Goal: Task Accomplishment & Management: Manage account settings

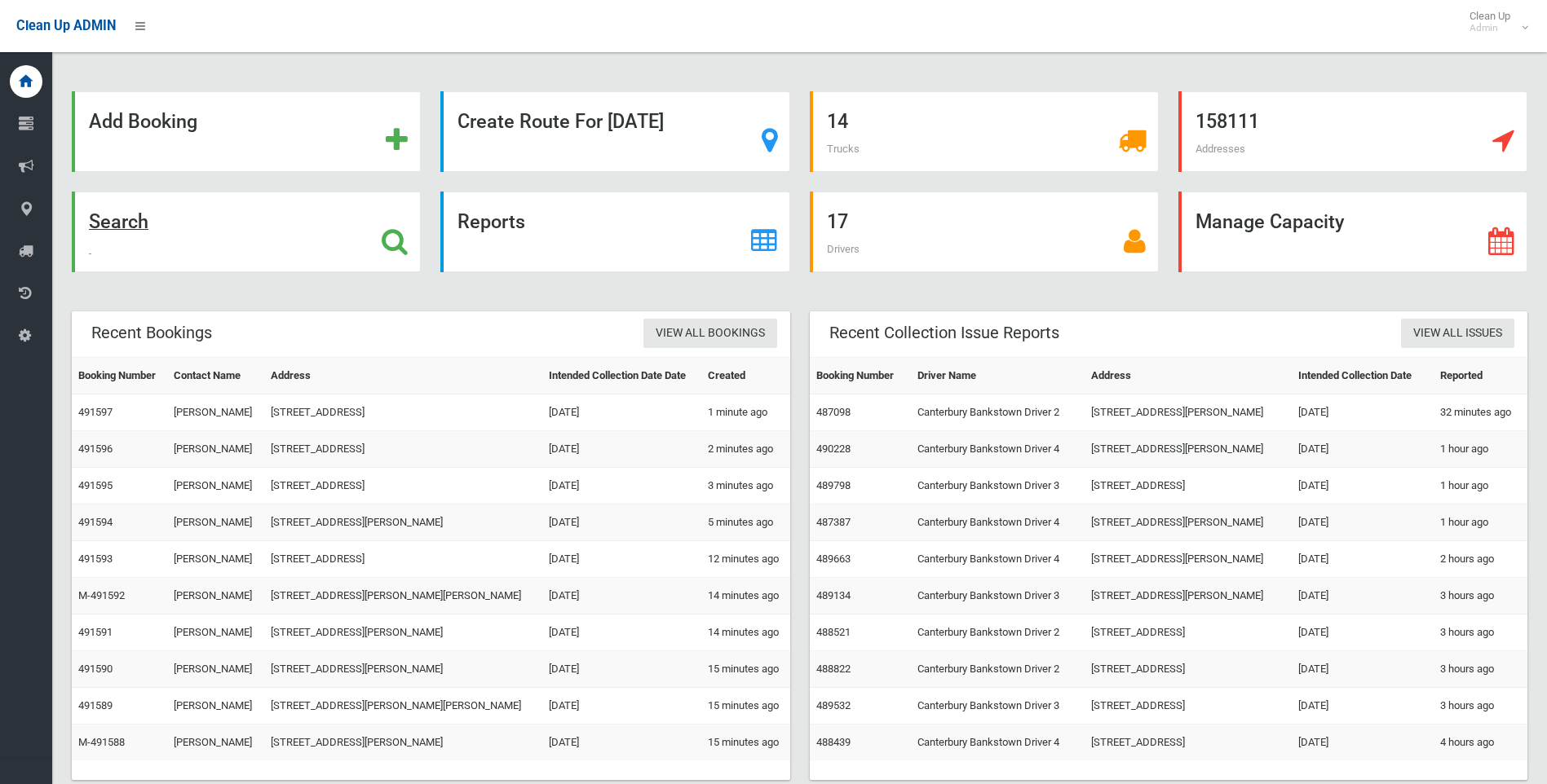
drag, startPoint x: 0, startPoint y: 0, endPoint x: 105, endPoint y: 226, distance: 249.2
click at [105, 226] on strong "Search" at bounding box center [118, 222] width 60 height 22
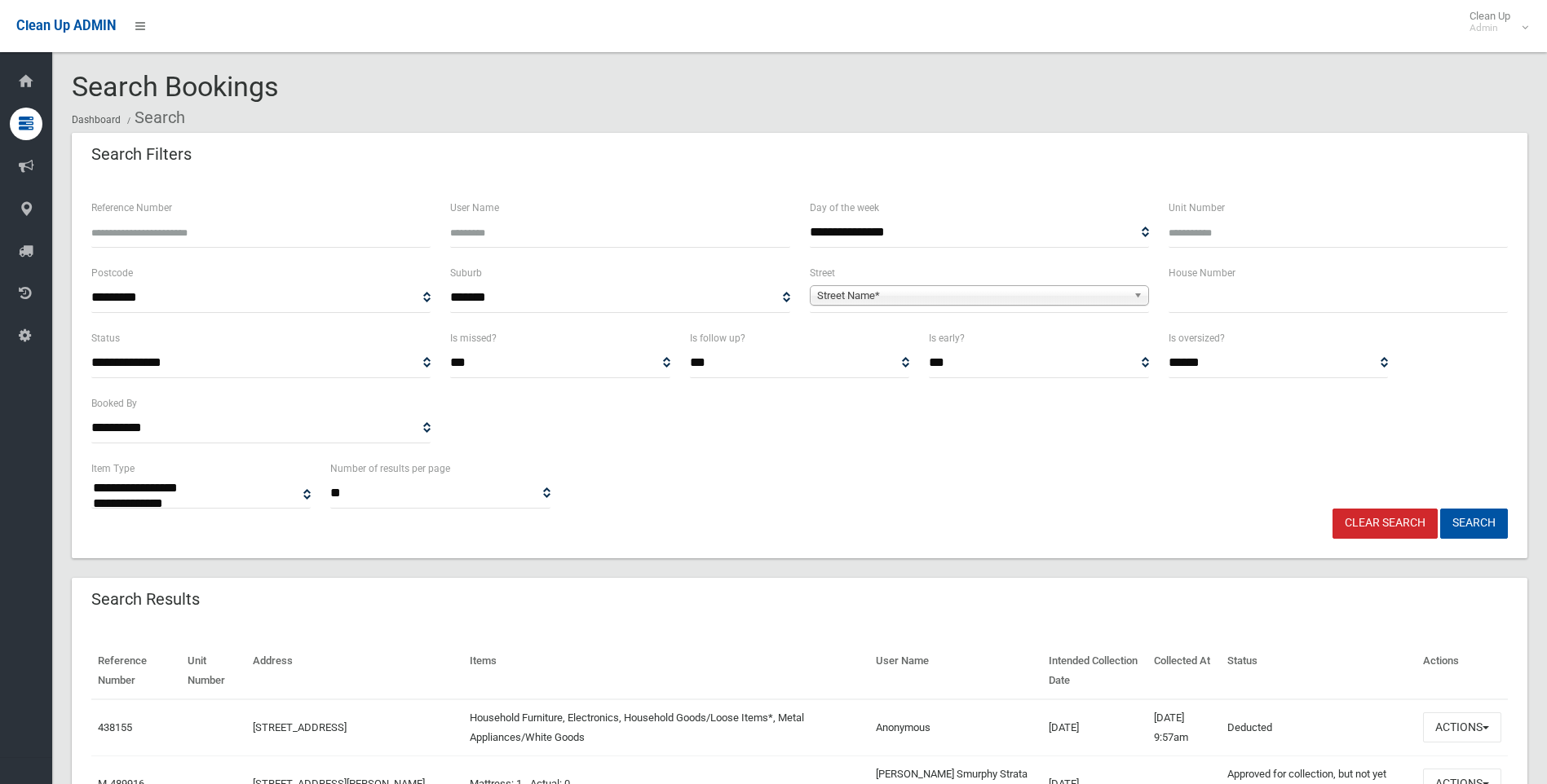
select select
click at [1319, 302] on input "text" at bounding box center [1338, 298] width 339 height 30
click at [1251, 295] on input "text" at bounding box center [1338, 298] width 339 height 30
type input "**"
click at [1016, 304] on span "Street Name*" at bounding box center [972, 296] width 310 height 20
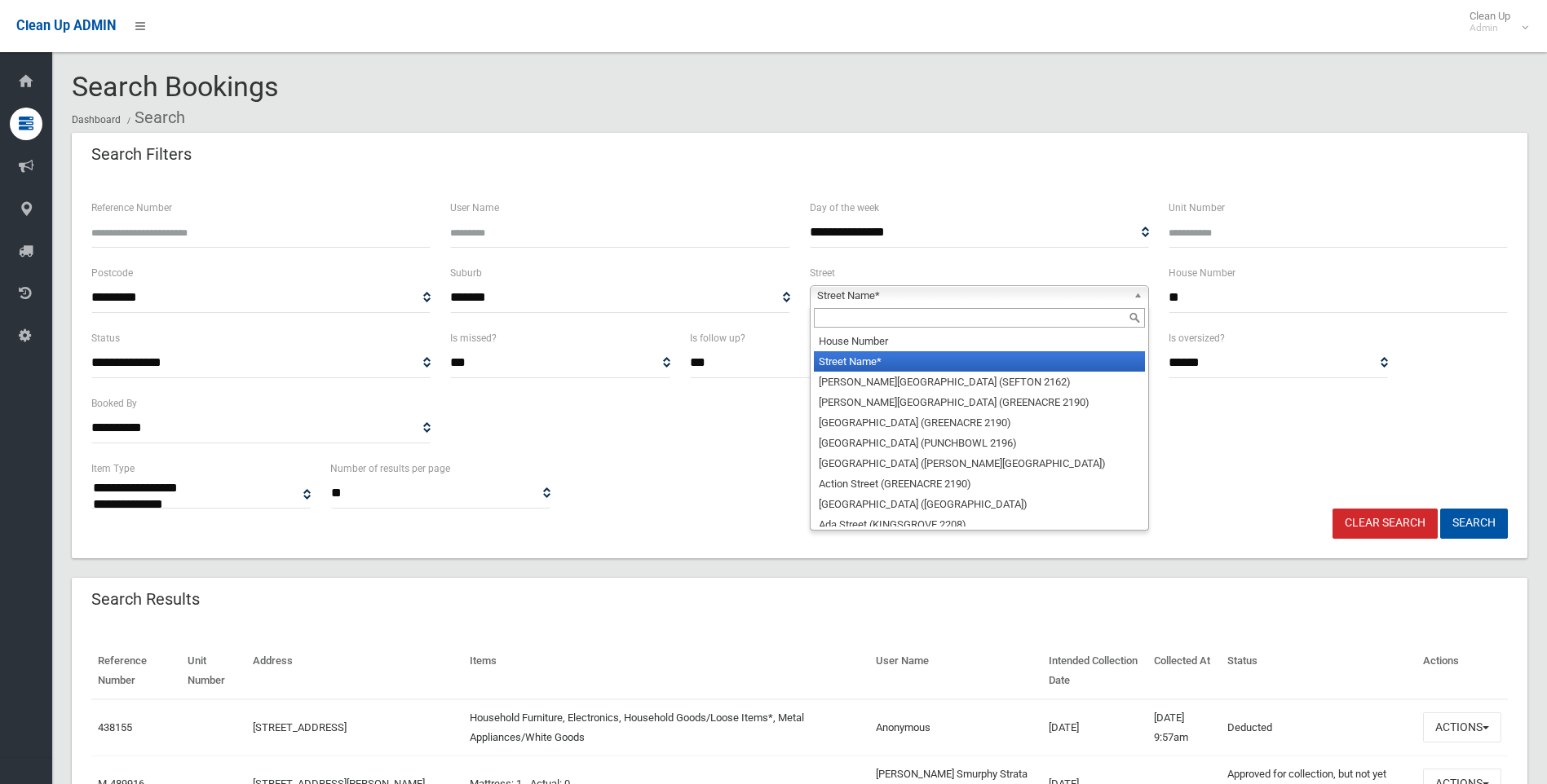
click at [995, 321] on input "text" at bounding box center [980, 317] width 331 height 20
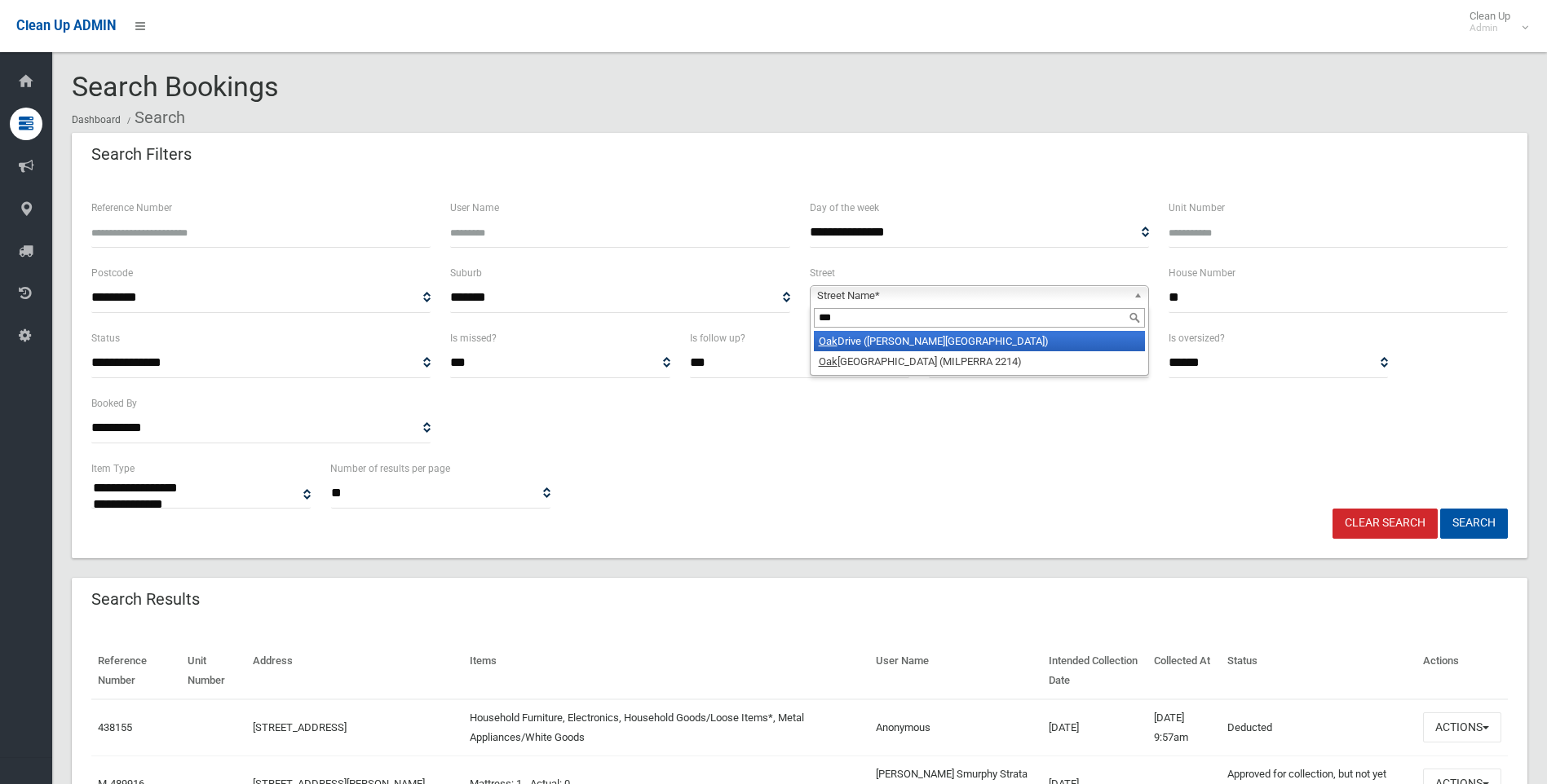
type input "***"
click at [848, 345] on li "Oak Drive (GEORGES HALL 2198)" at bounding box center [980, 342] width 331 height 21
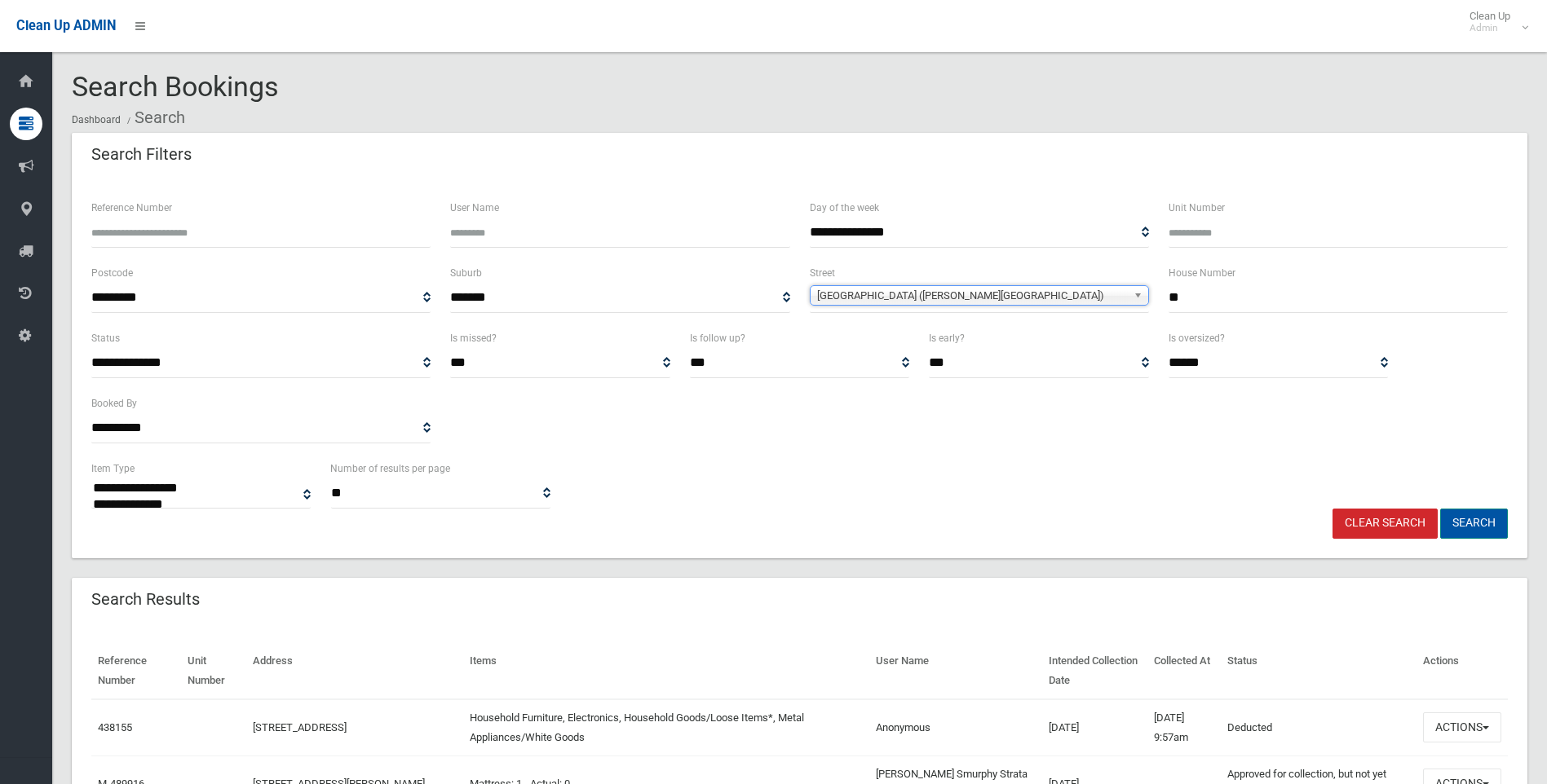
click at [1487, 530] on button "Search" at bounding box center [1475, 524] width 67 height 30
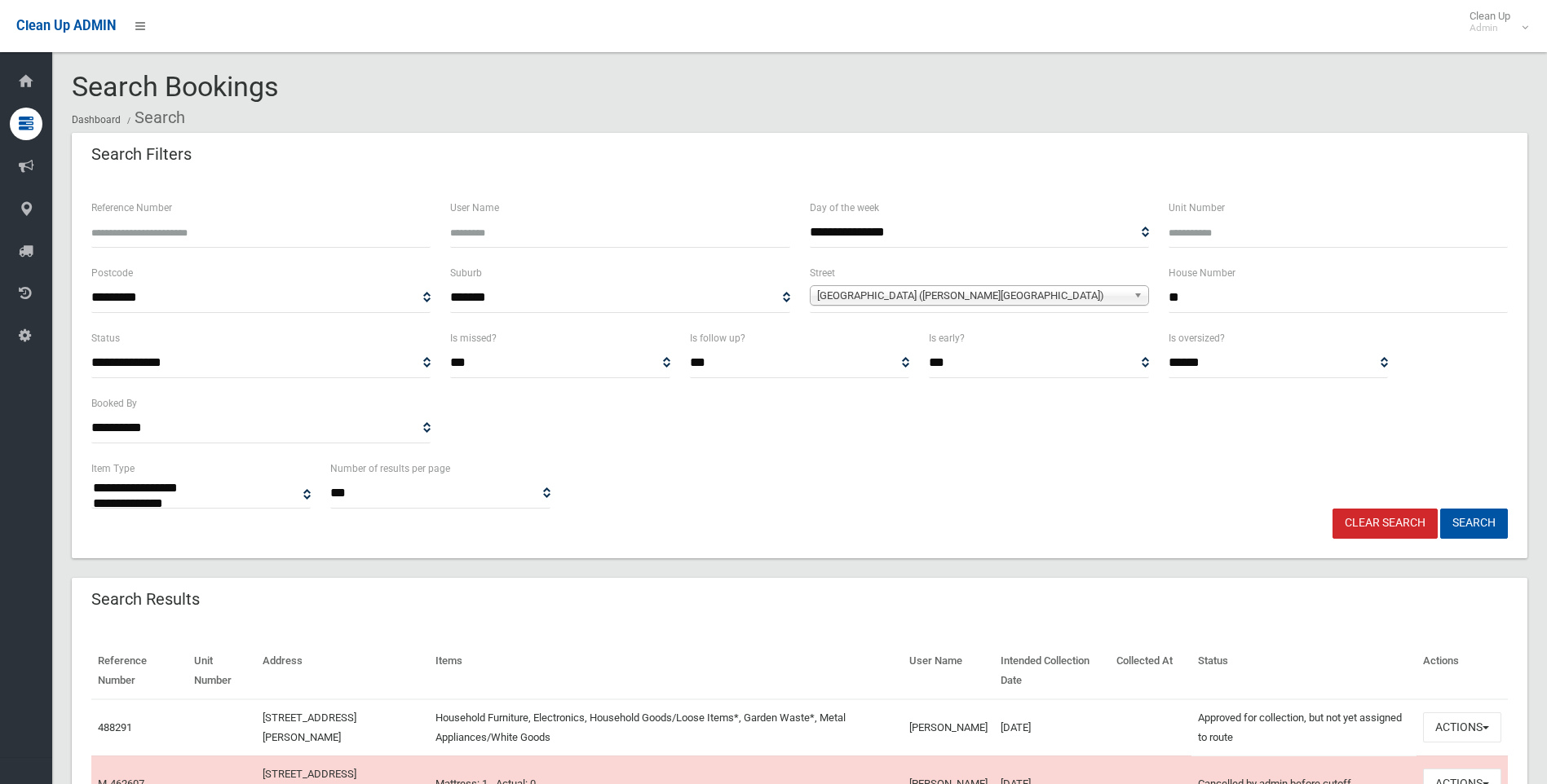
select select
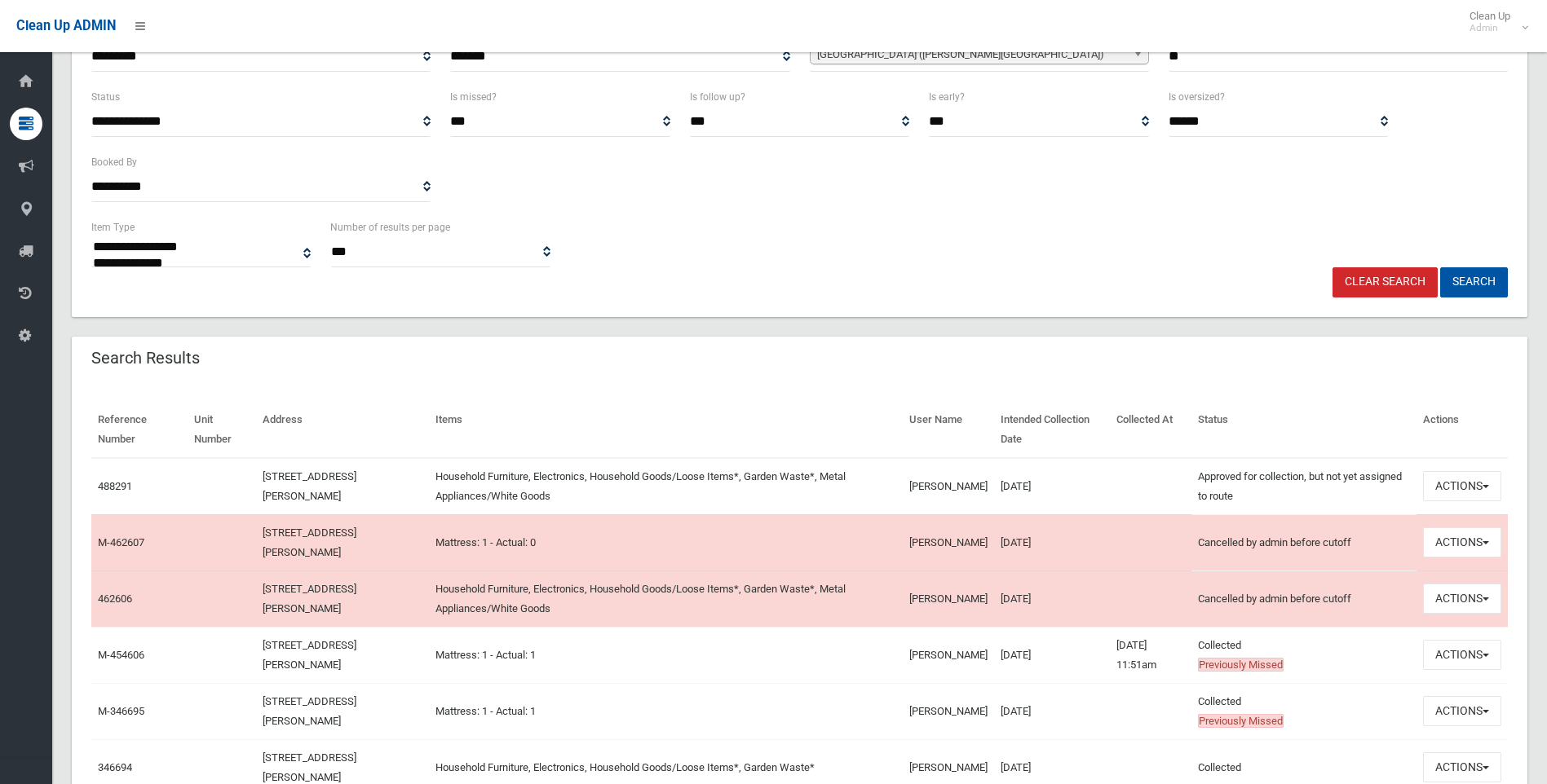
scroll to position [245, 0]
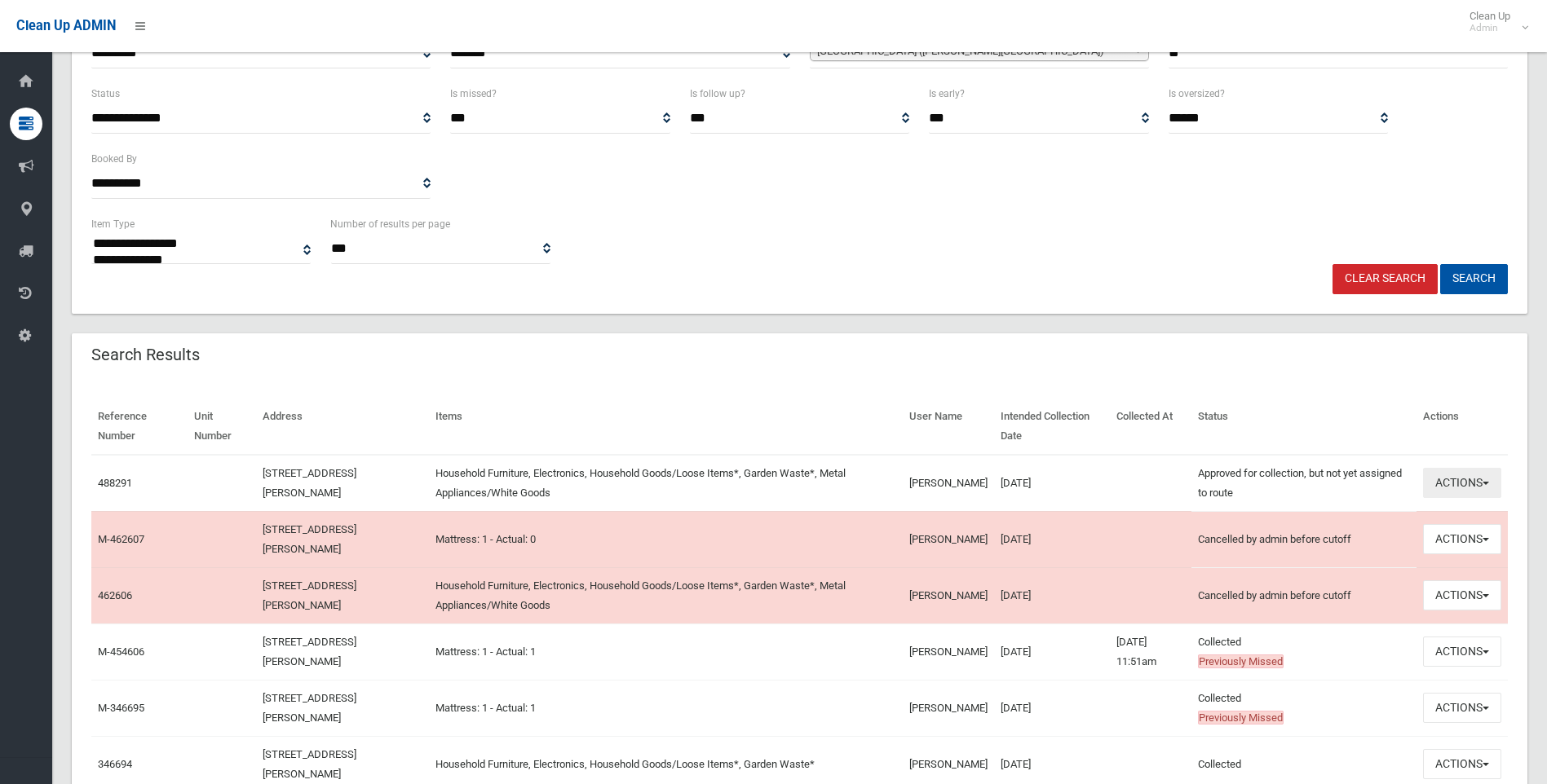
click at [1443, 474] on button "Actions" at bounding box center [1462, 483] width 79 height 30
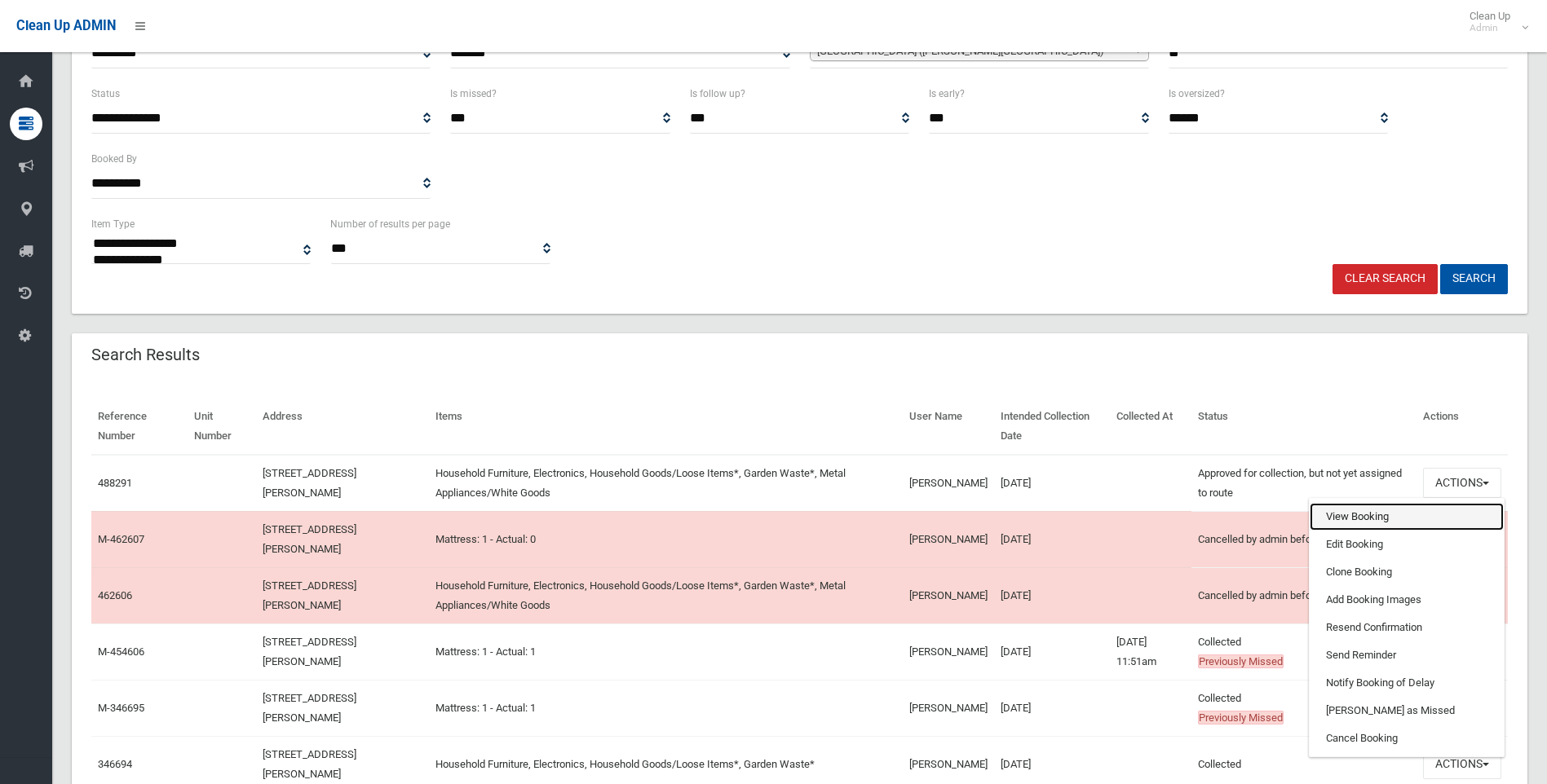
click at [1362, 514] on link "View Booking" at bounding box center [1406, 517] width 194 height 28
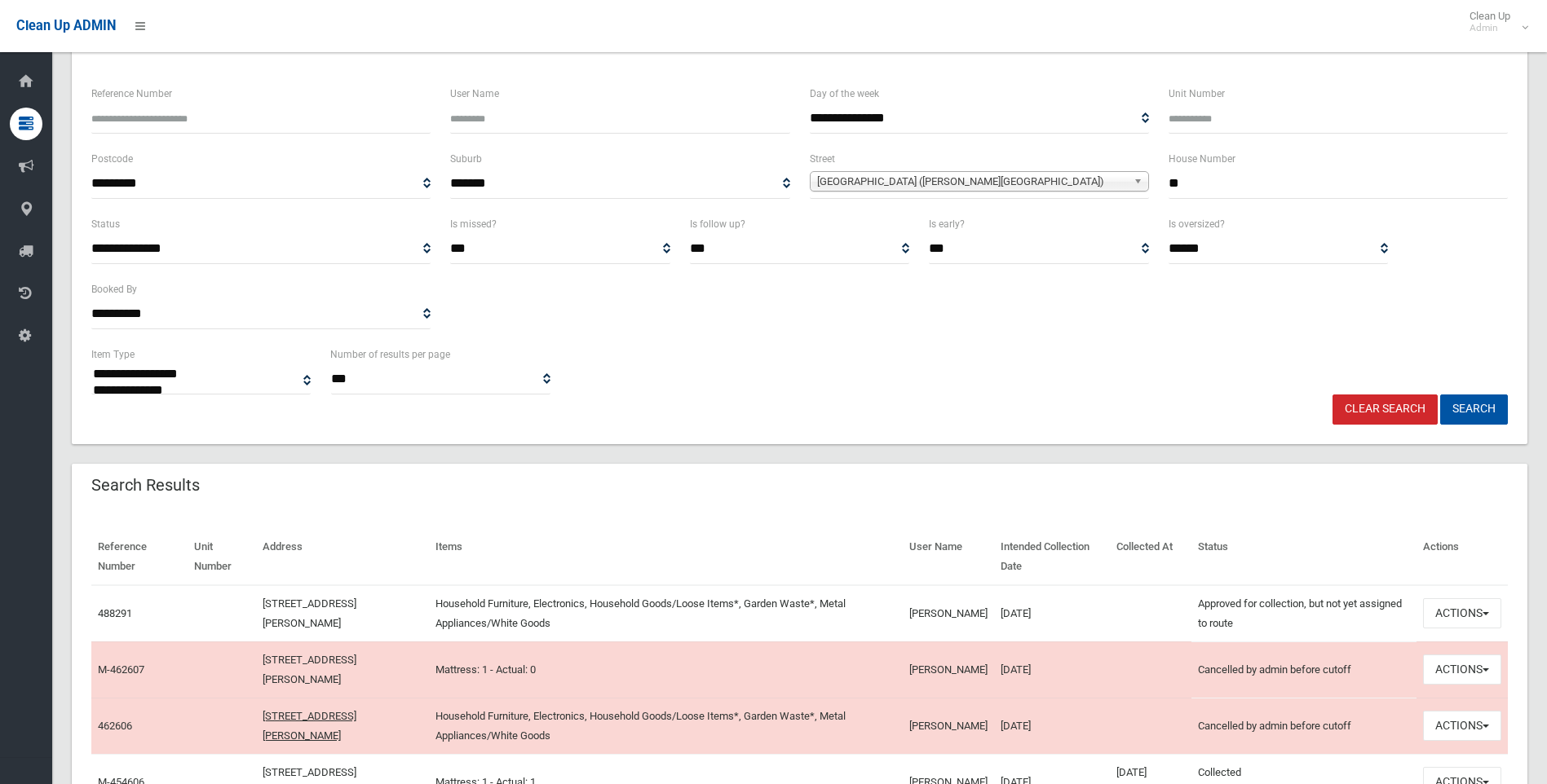
scroll to position [0, 0]
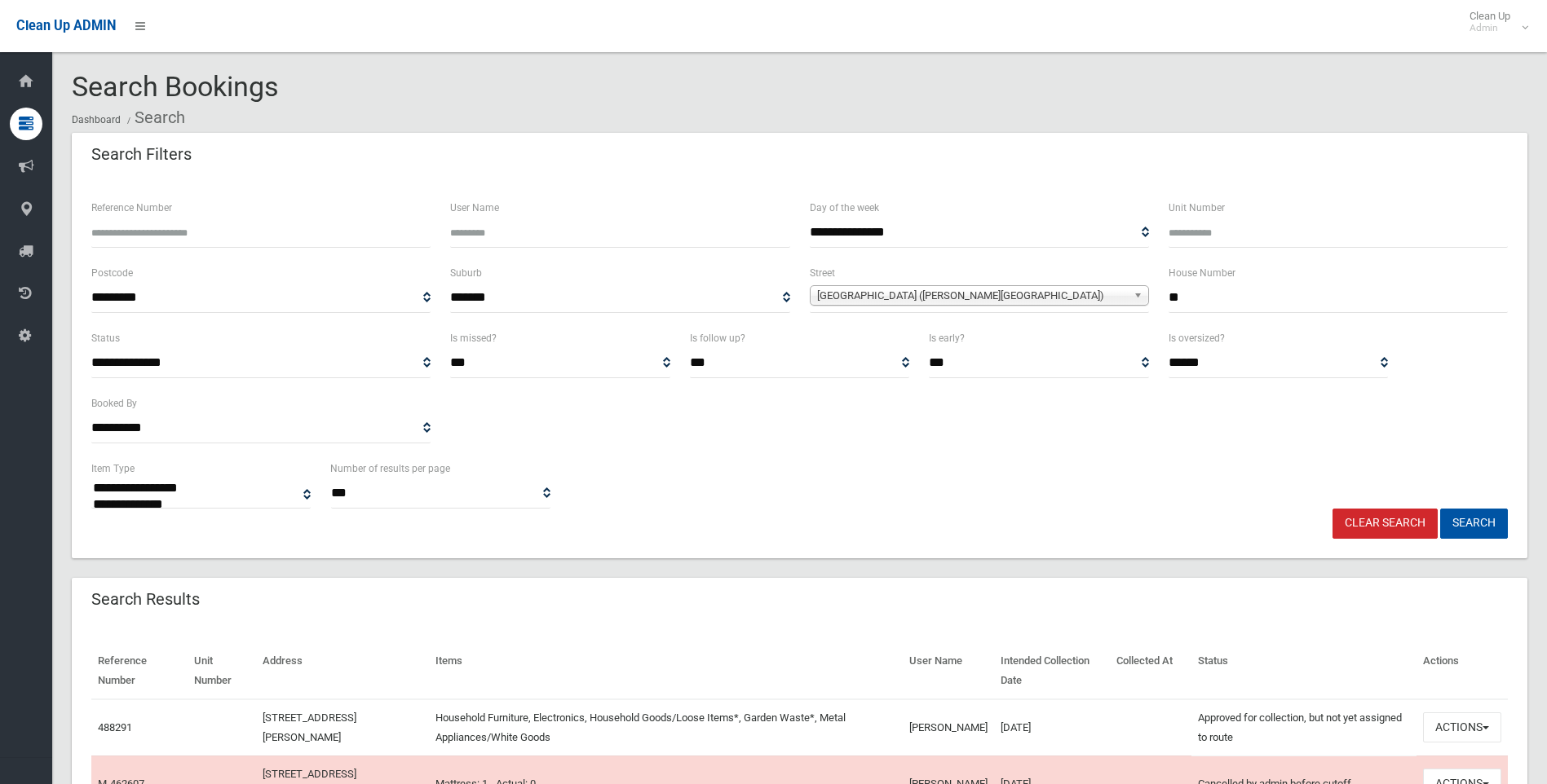
click at [1410, 524] on link "Clear Search" at bounding box center [1386, 524] width 105 height 30
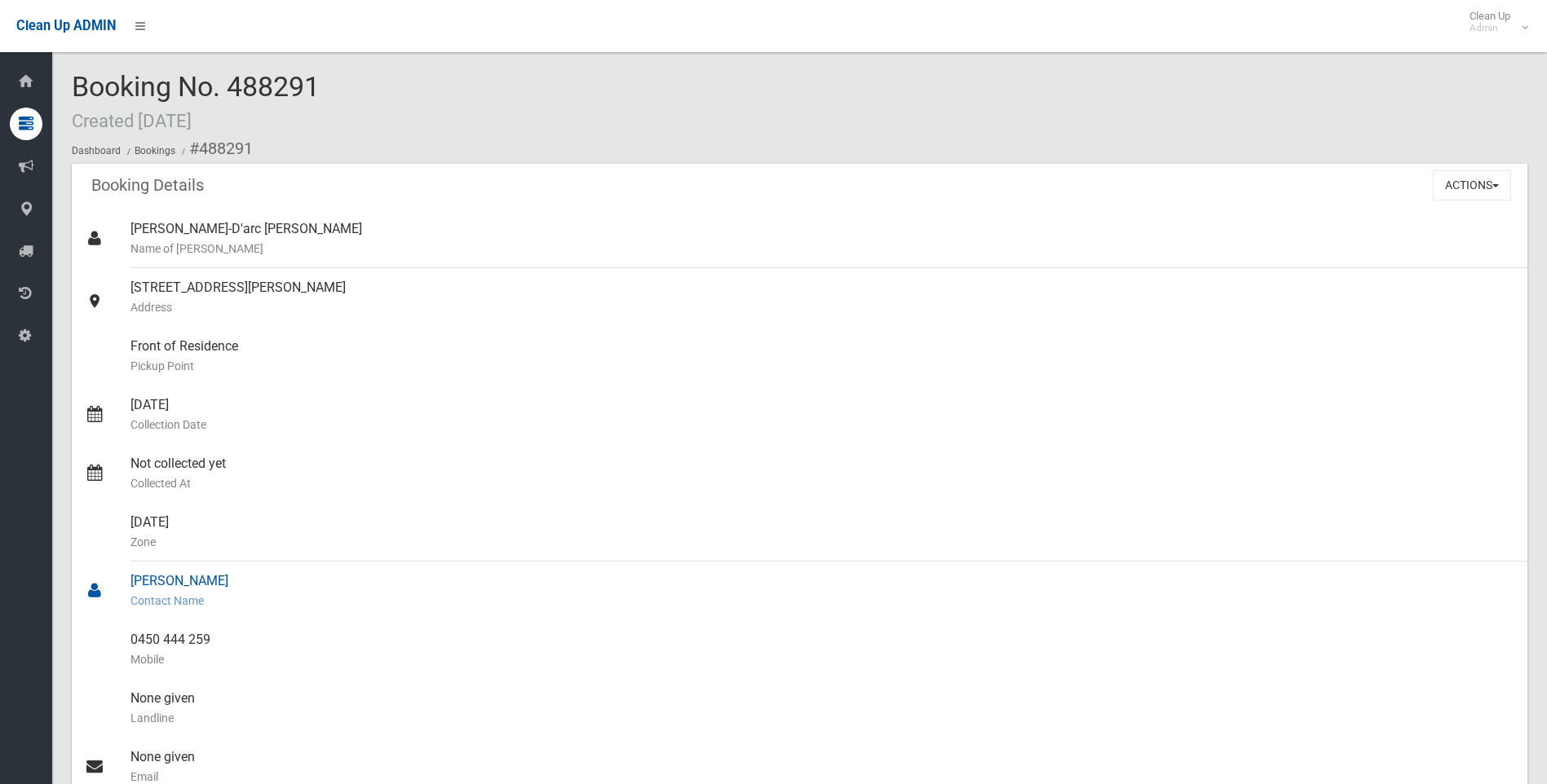
click at [664, 570] on div "Toni Morozoff Contact Name" at bounding box center [822, 591] width 1384 height 59
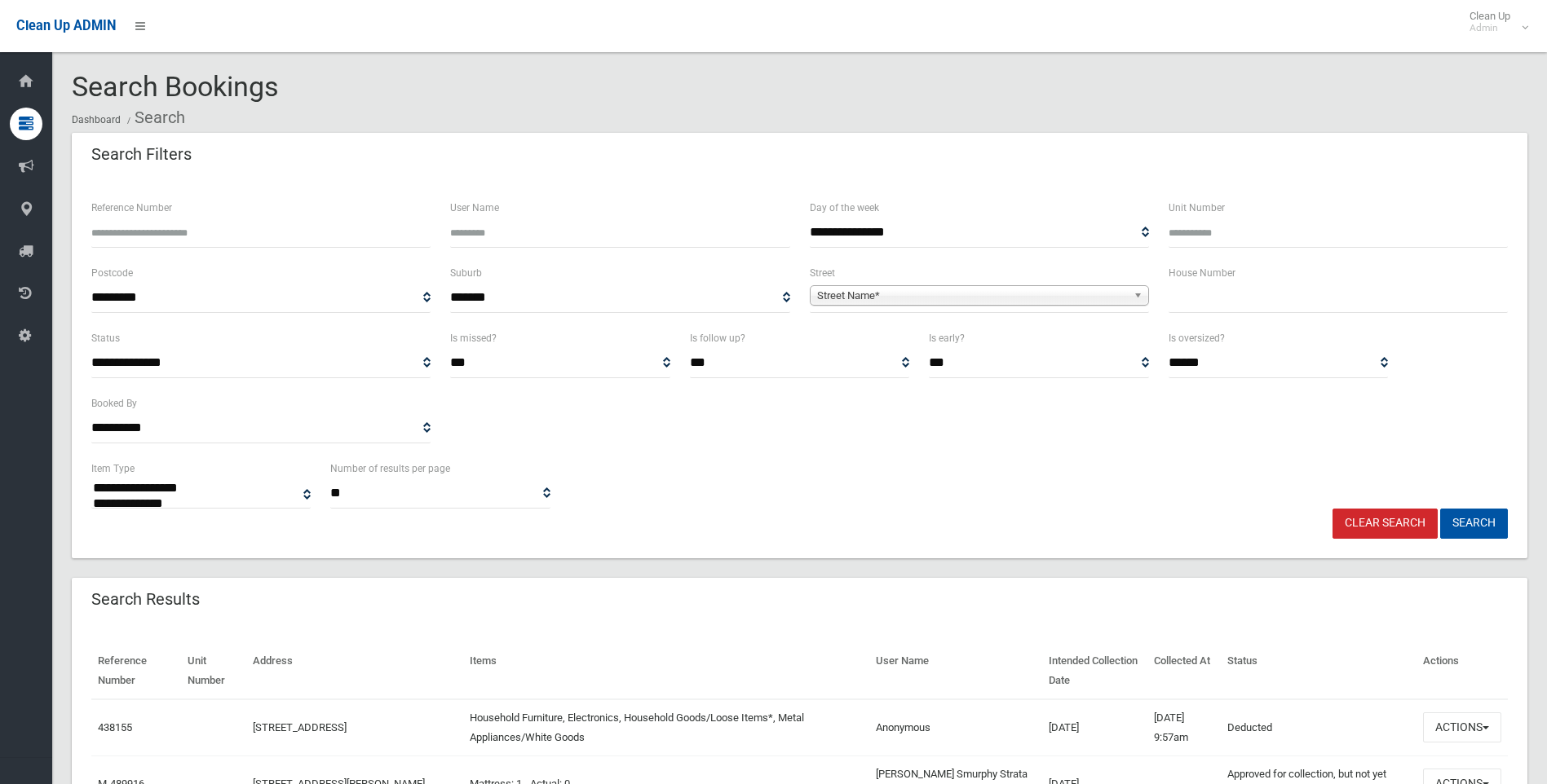
select select
click at [1323, 297] on input "text" at bounding box center [1338, 298] width 339 height 30
type input "*"
click at [1045, 298] on span "Street Name*" at bounding box center [972, 296] width 310 height 20
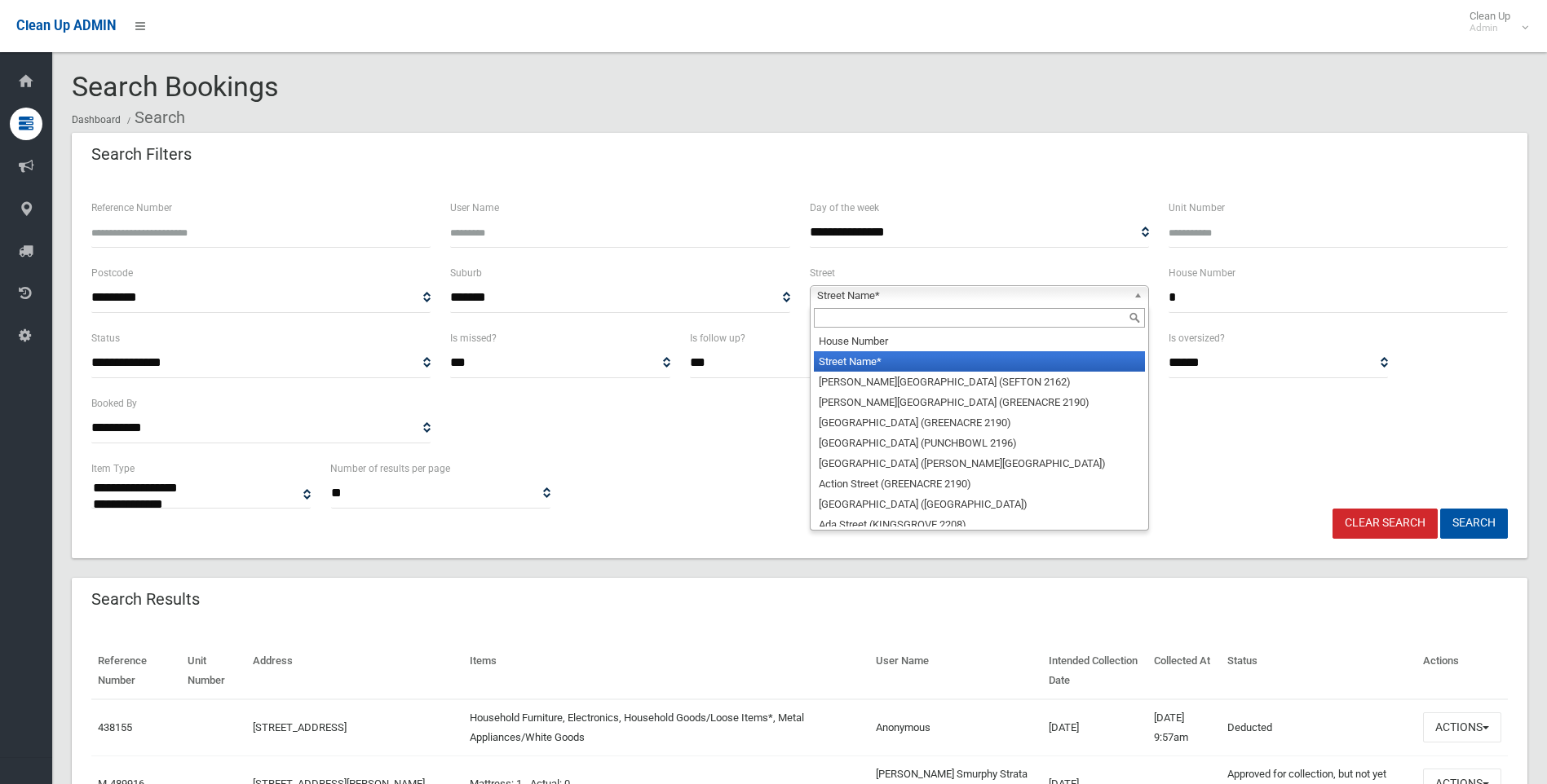
click at [948, 325] on input "text" at bounding box center [980, 317] width 331 height 20
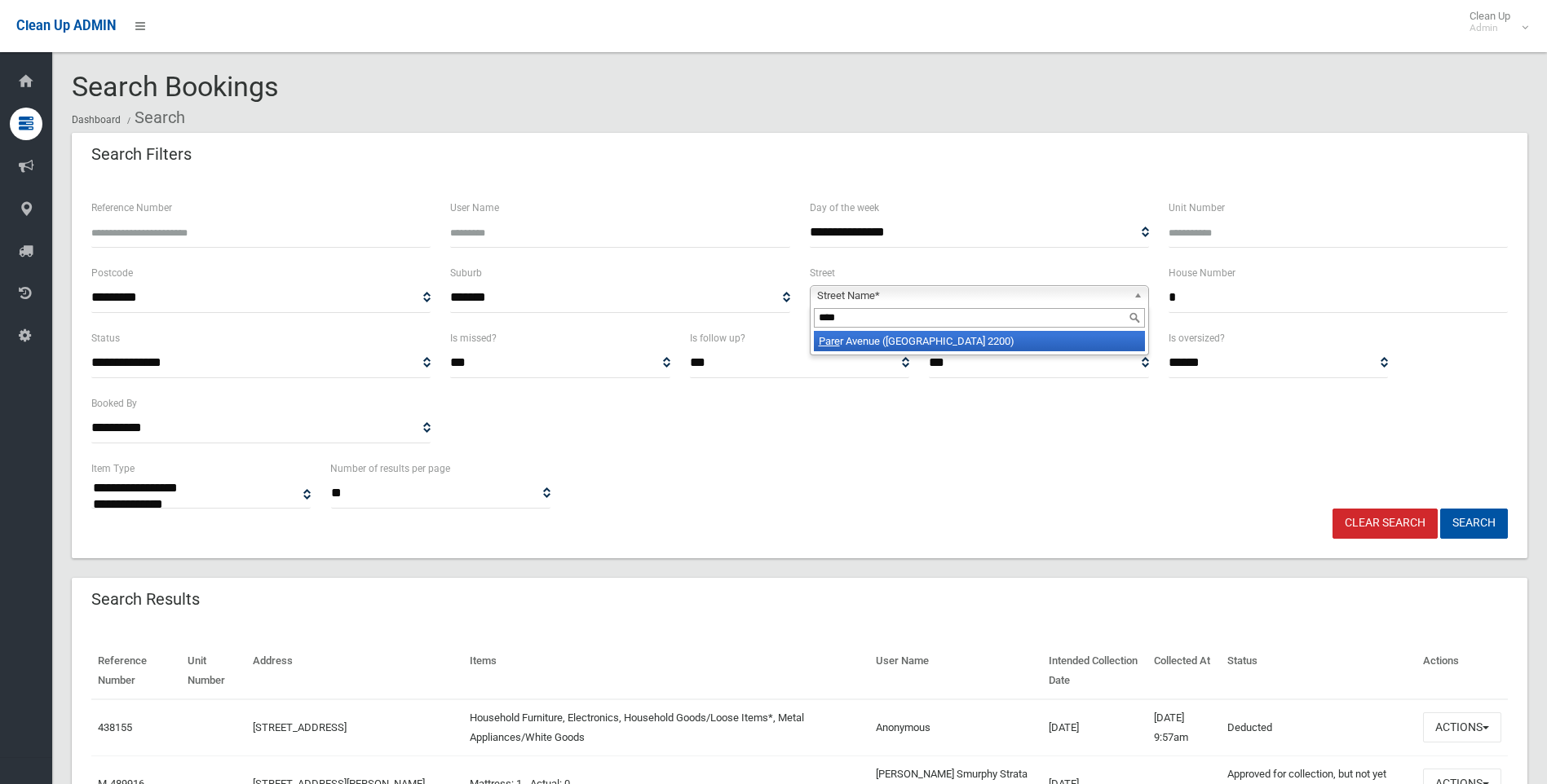
type input "****"
click at [939, 339] on li "Pare r Avenue (CONDELL PARK 2200)" at bounding box center [980, 342] width 331 height 21
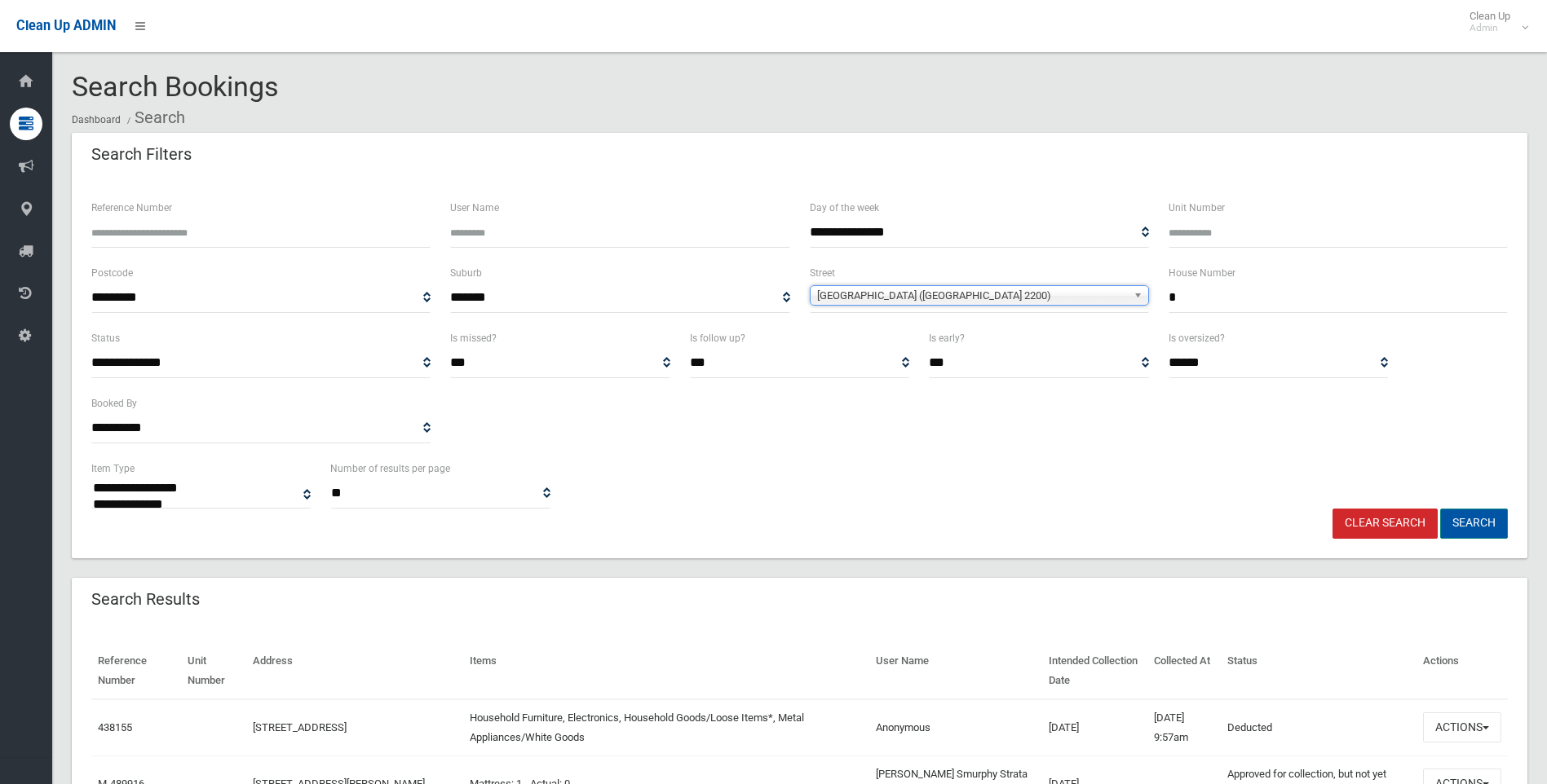
click at [1469, 524] on button "Search" at bounding box center [1475, 524] width 67 height 30
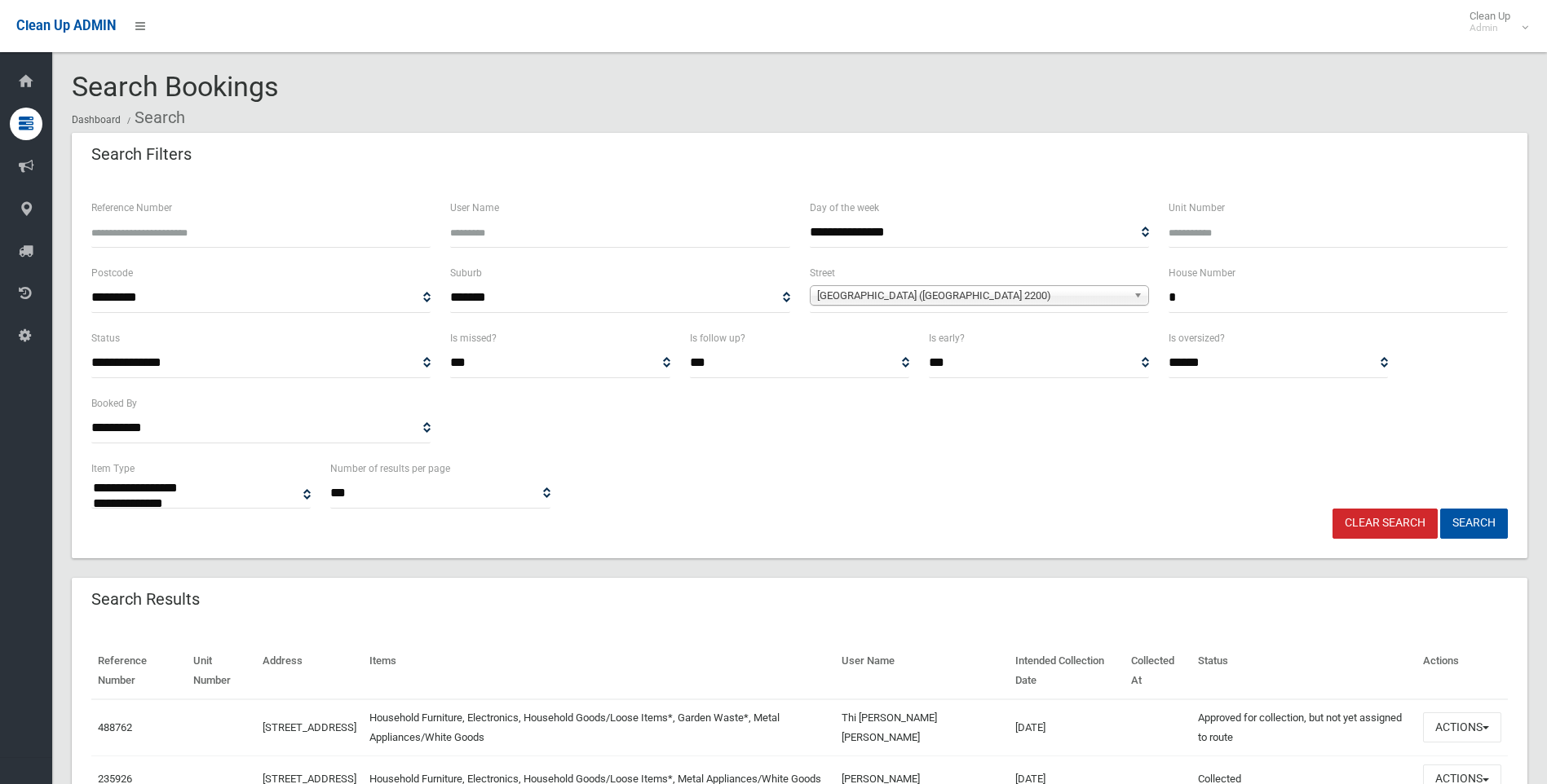
select select
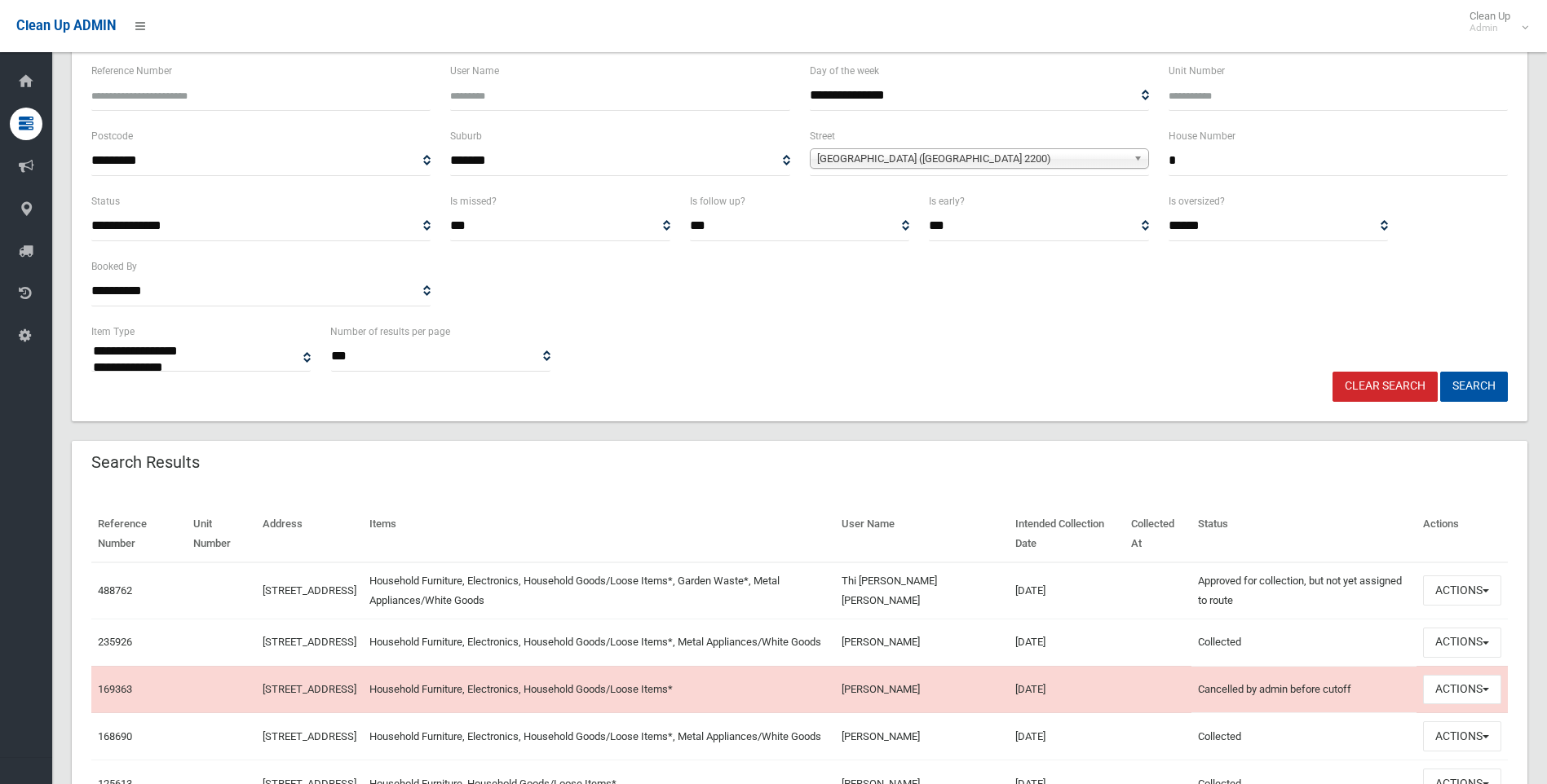
scroll to position [163, 0]
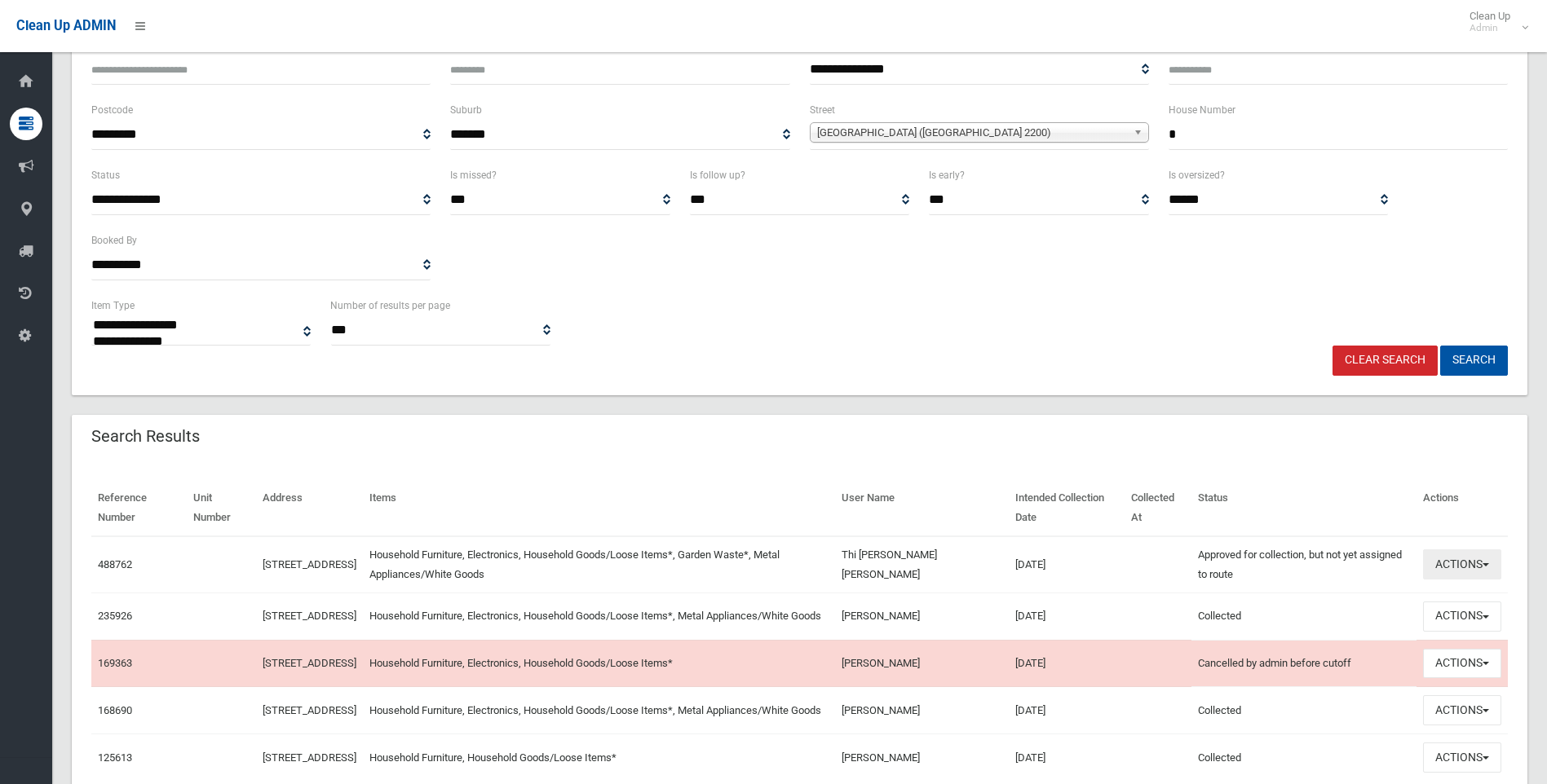
click at [1469, 560] on button "Actions" at bounding box center [1462, 564] width 79 height 30
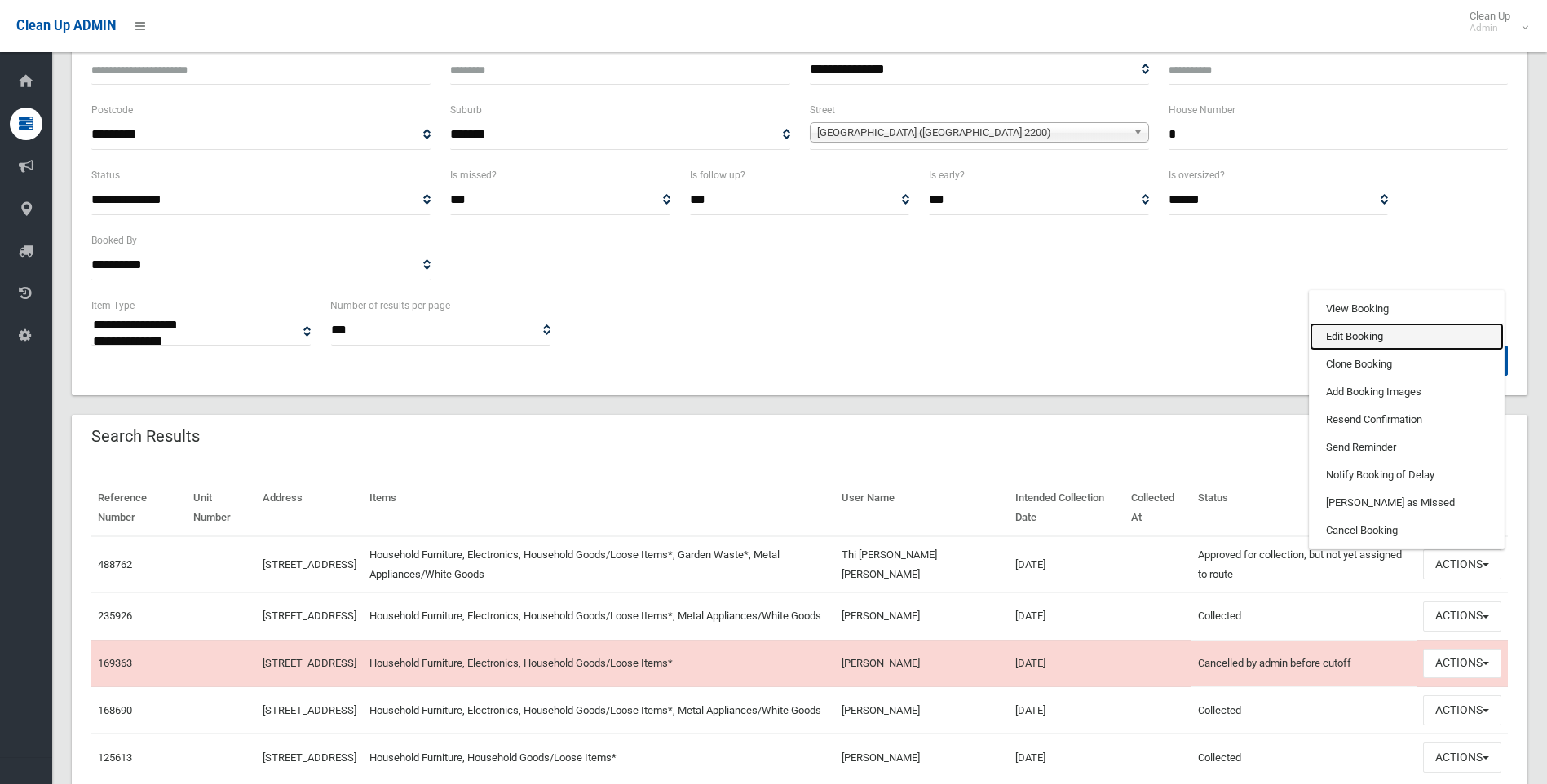
click at [1362, 340] on link "Edit Booking" at bounding box center [1406, 336] width 194 height 28
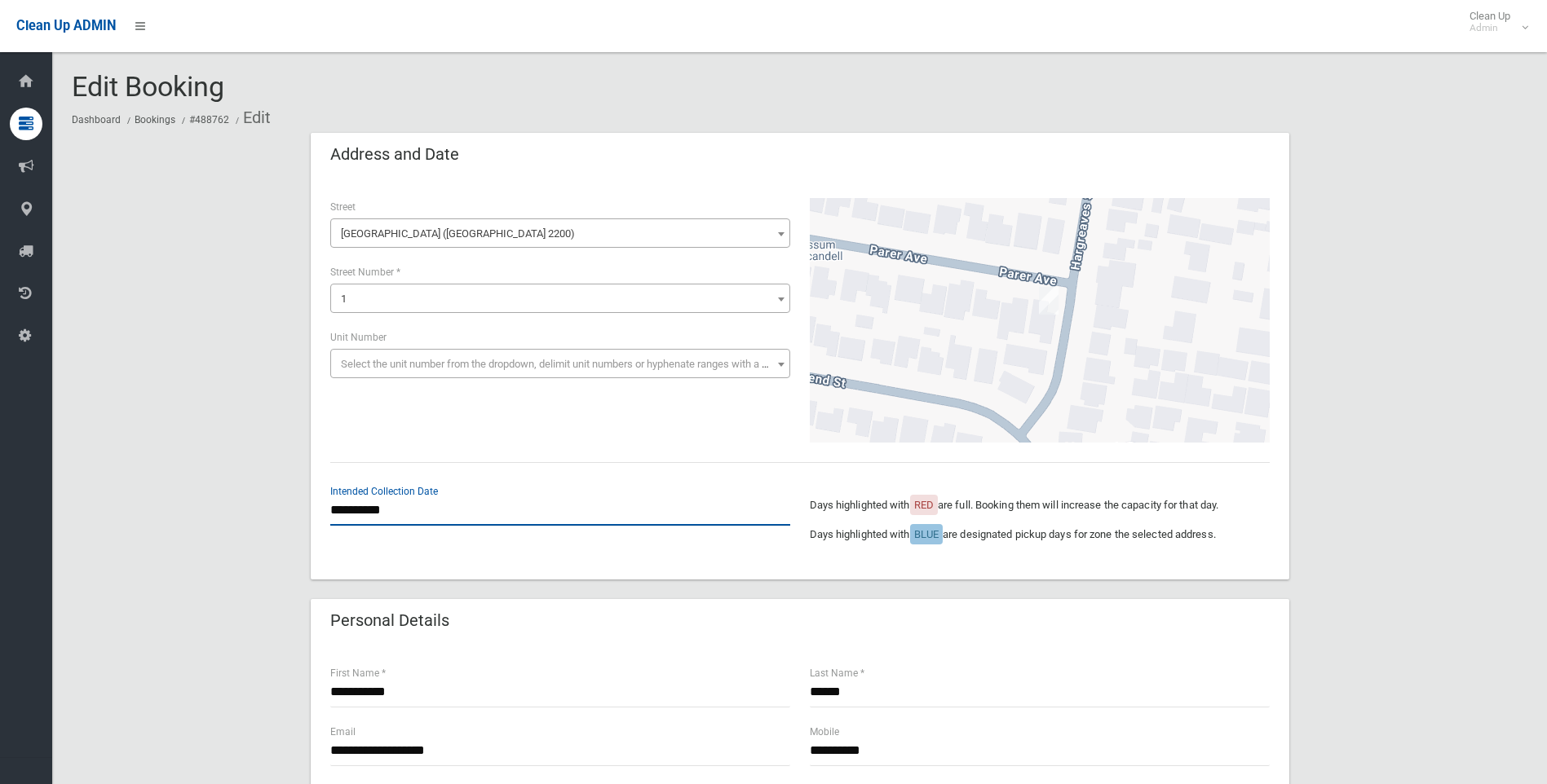
click at [447, 501] on input "**********" at bounding box center [560, 511] width 460 height 30
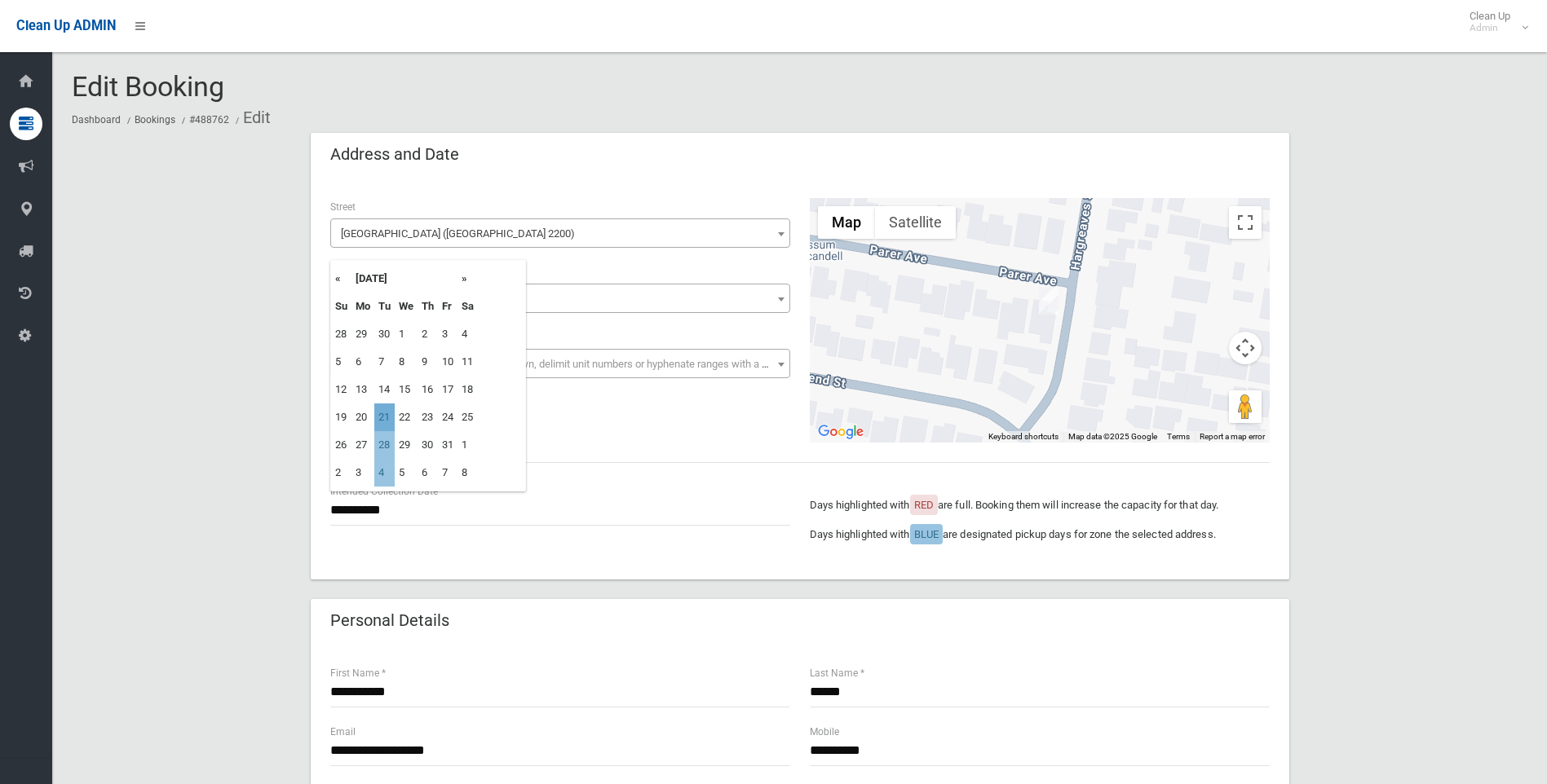
click at [384, 417] on td "21" at bounding box center [385, 417] width 21 height 28
type input "**********"
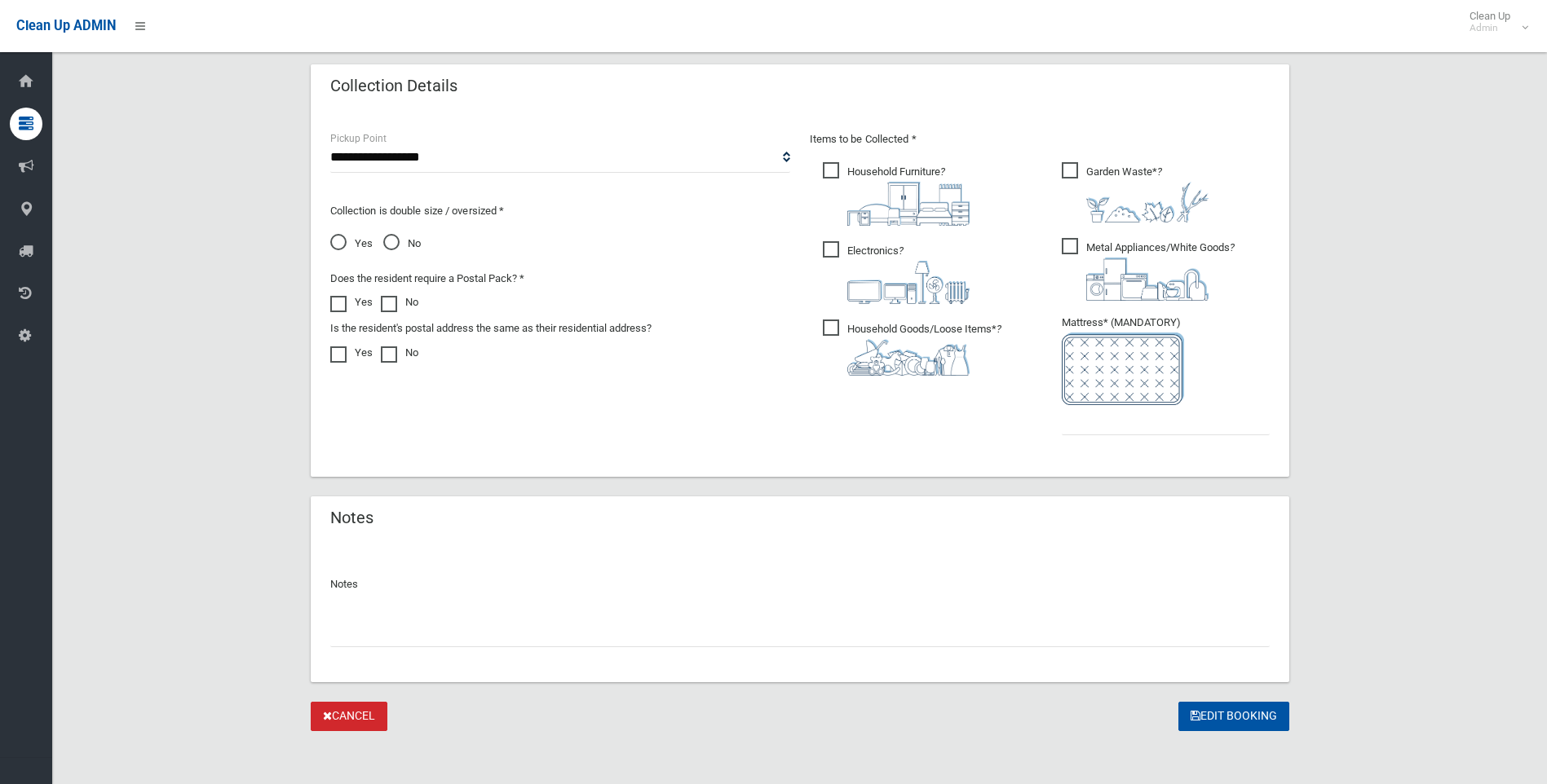
scroll to position [821, 0]
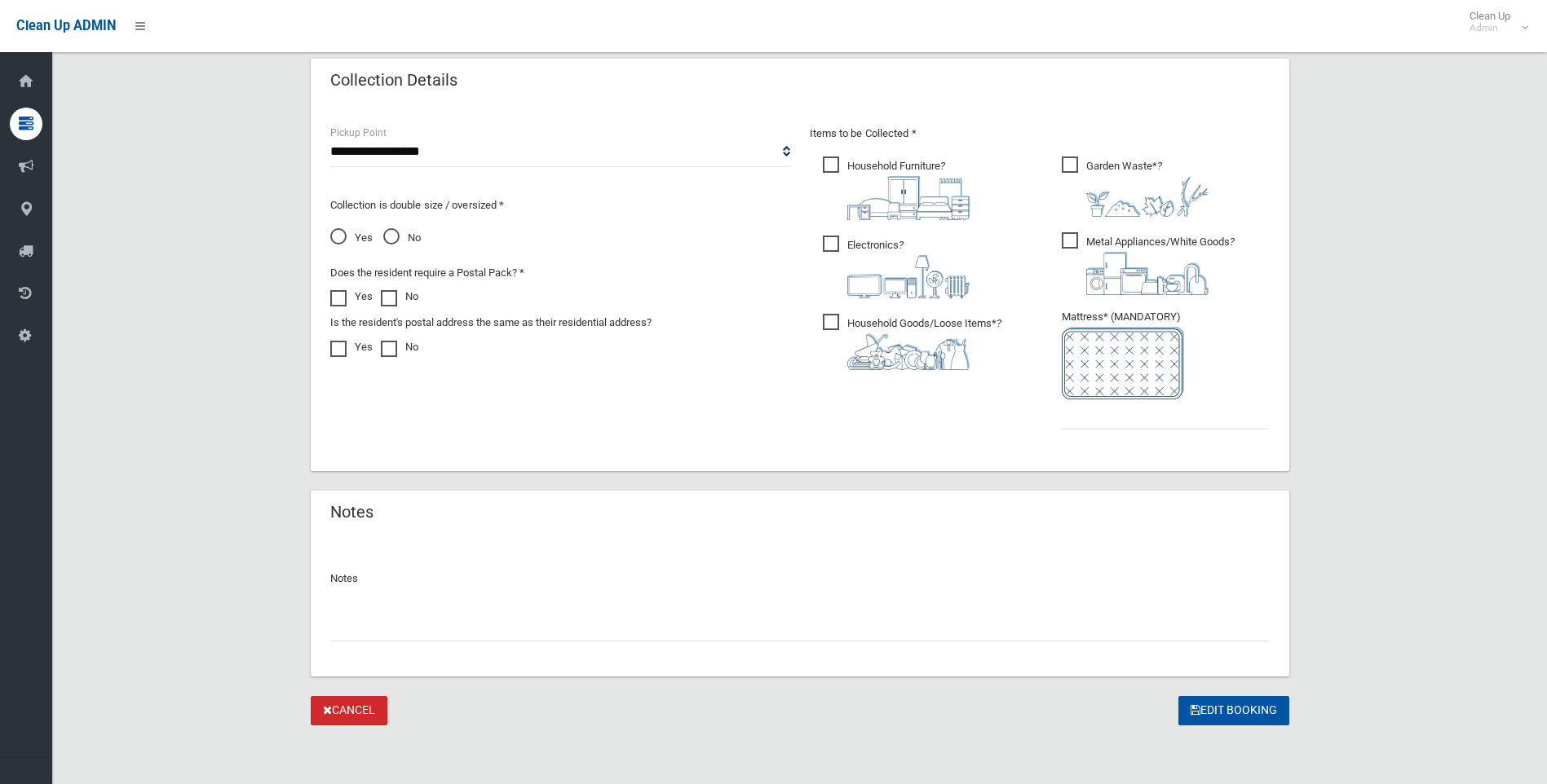
click at [569, 629] on input "text" at bounding box center [800, 626] width 940 height 30
click at [504, 625] on input "text" at bounding box center [800, 626] width 940 height 30
click at [680, 630] on input "**********" at bounding box center [800, 626] width 940 height 30
type input "**********"
click at [1143, 415] on input "text" at bounding box center [1166, 414] width 208 height 30
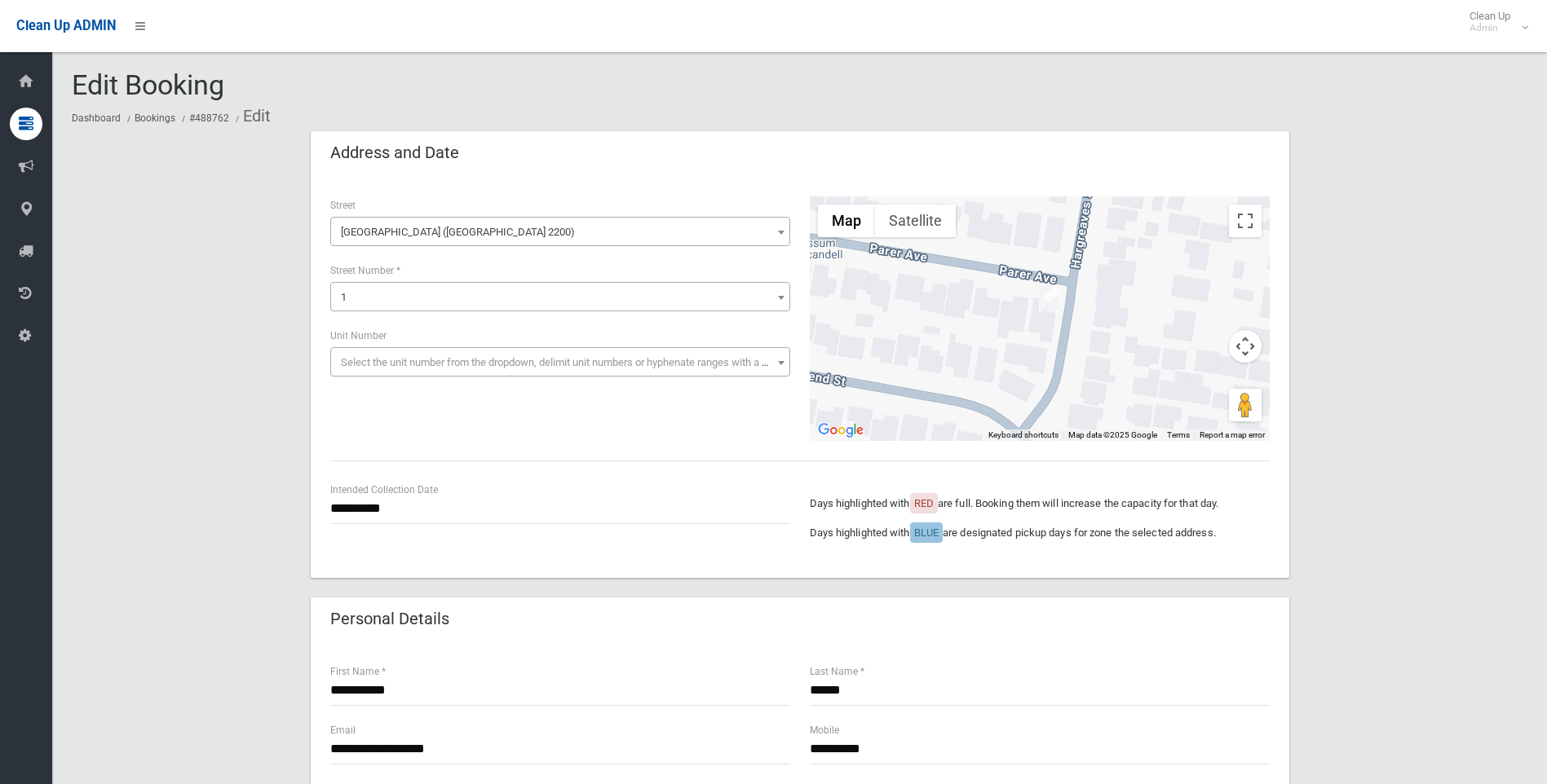
scroll to position [0, 0]
type input "*"
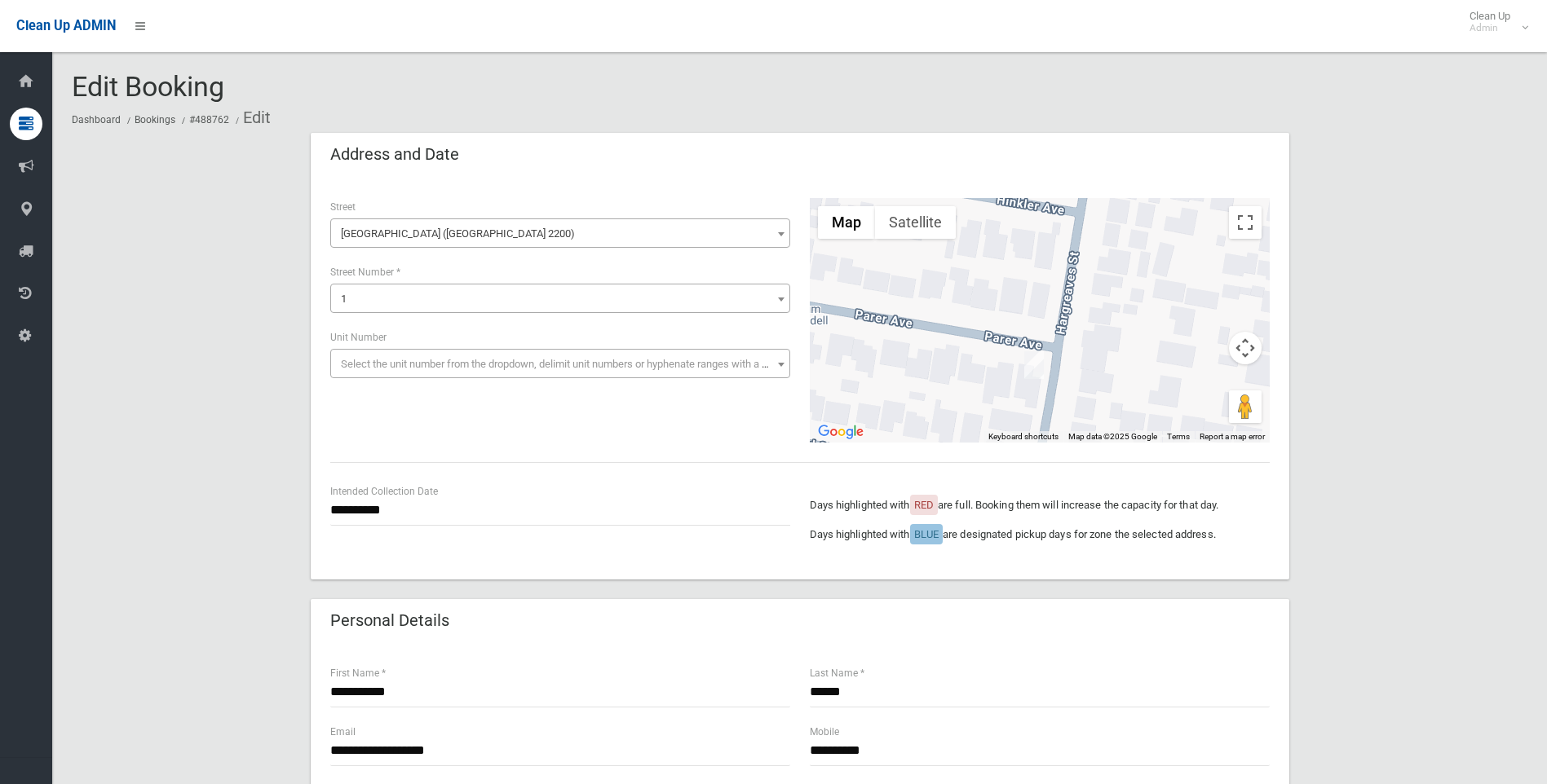
drag, startPoint x: 1121, startPoint y: 273, endPoint x: 1104, endPoint y: 341, distance: 70.1
click at [1104, 341] on div at bounding box center [1040, 321] width 460 height 245
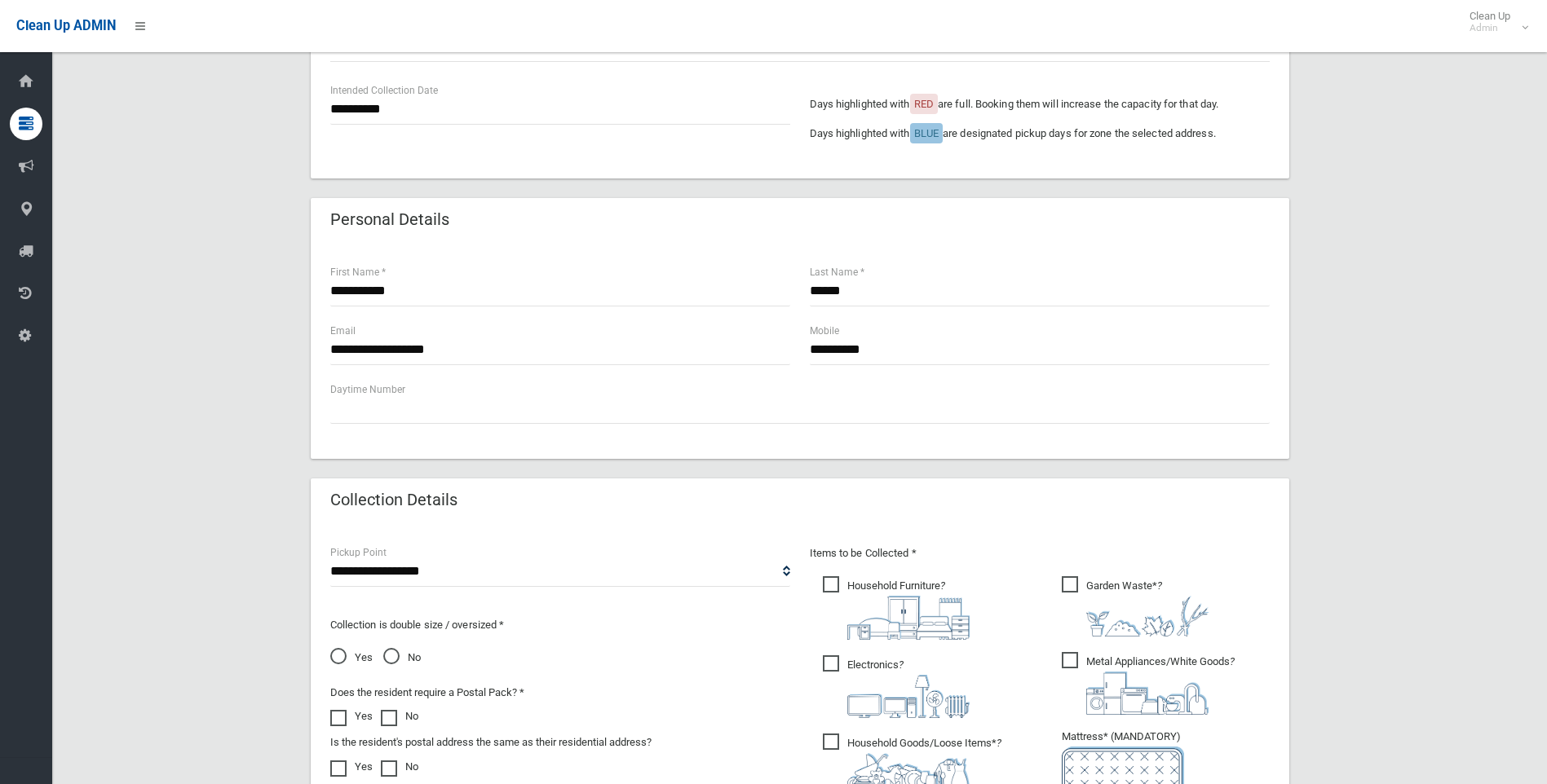
scroll to position [408, 0]
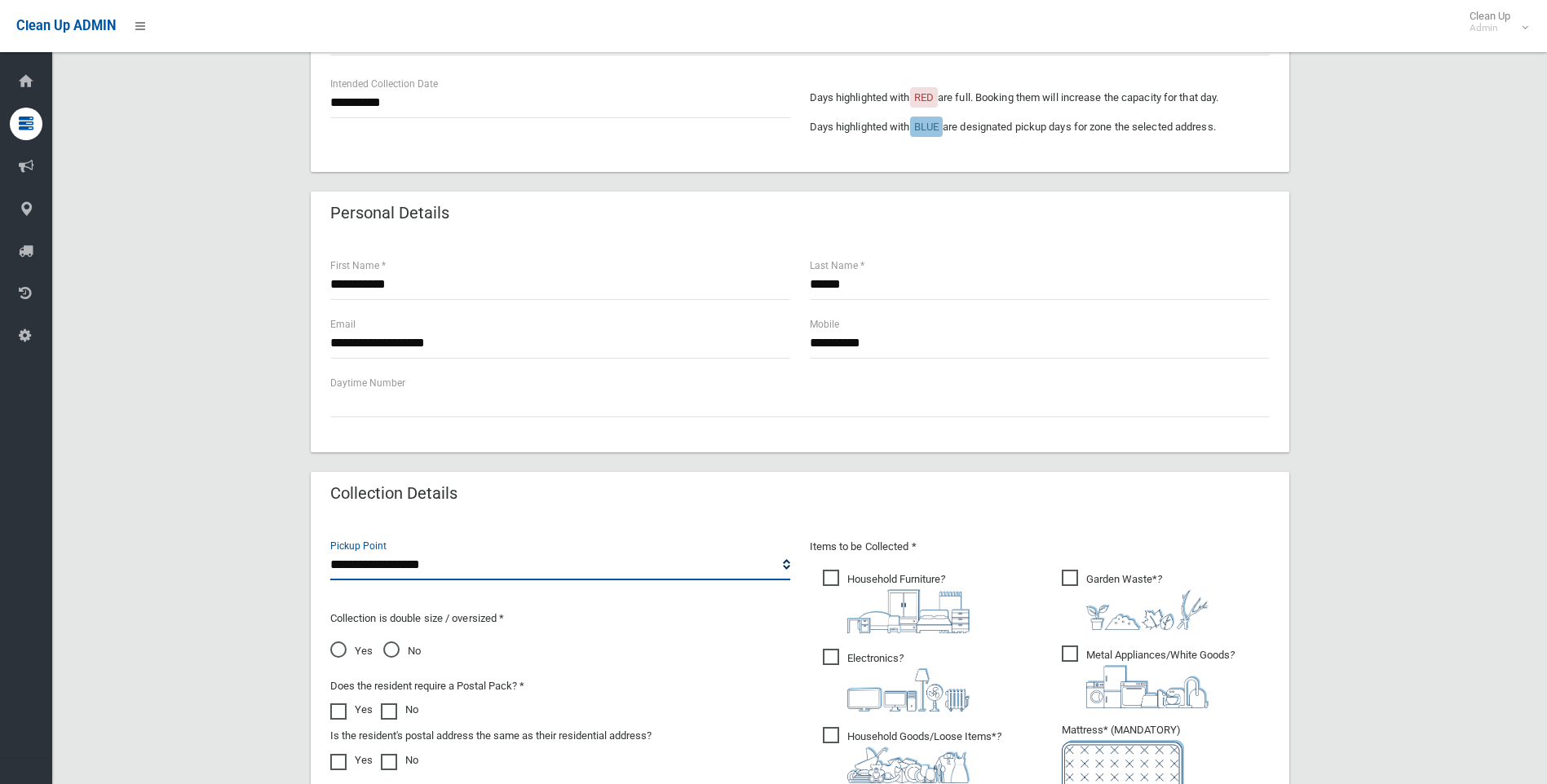
click at [412, 571] on select "**********" at bounding box center [560, 565] width 460 height 30
select select "*"
click at [330, 550] on select "**********" at bounding box center [560, 565] width 460 height 30
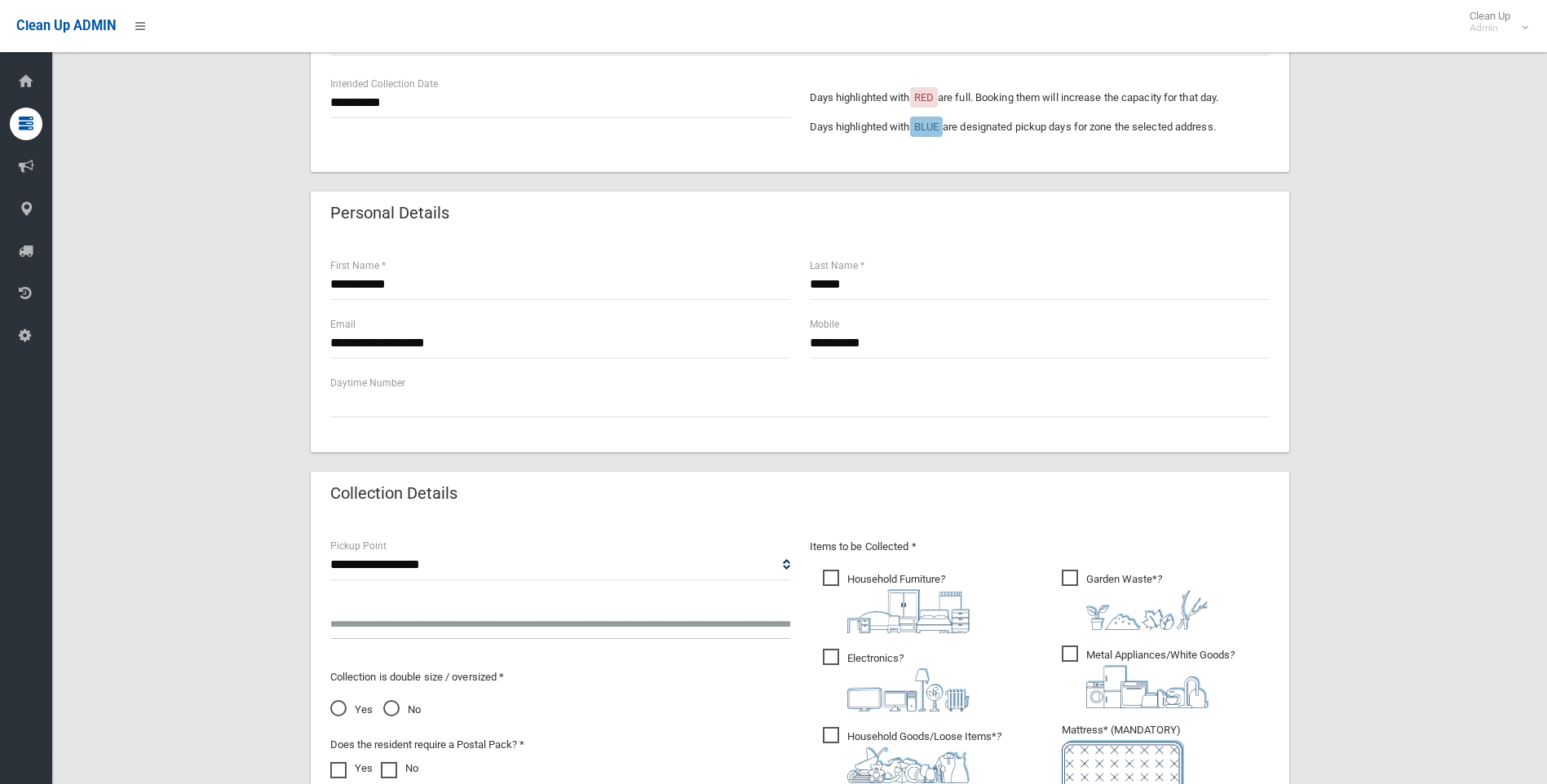
click at [414, 606] on div at bounding box center [560, 618] width 460 height 43
click at [443, 618] on input "text" at bounding box center [560, 624] width 460 height 30
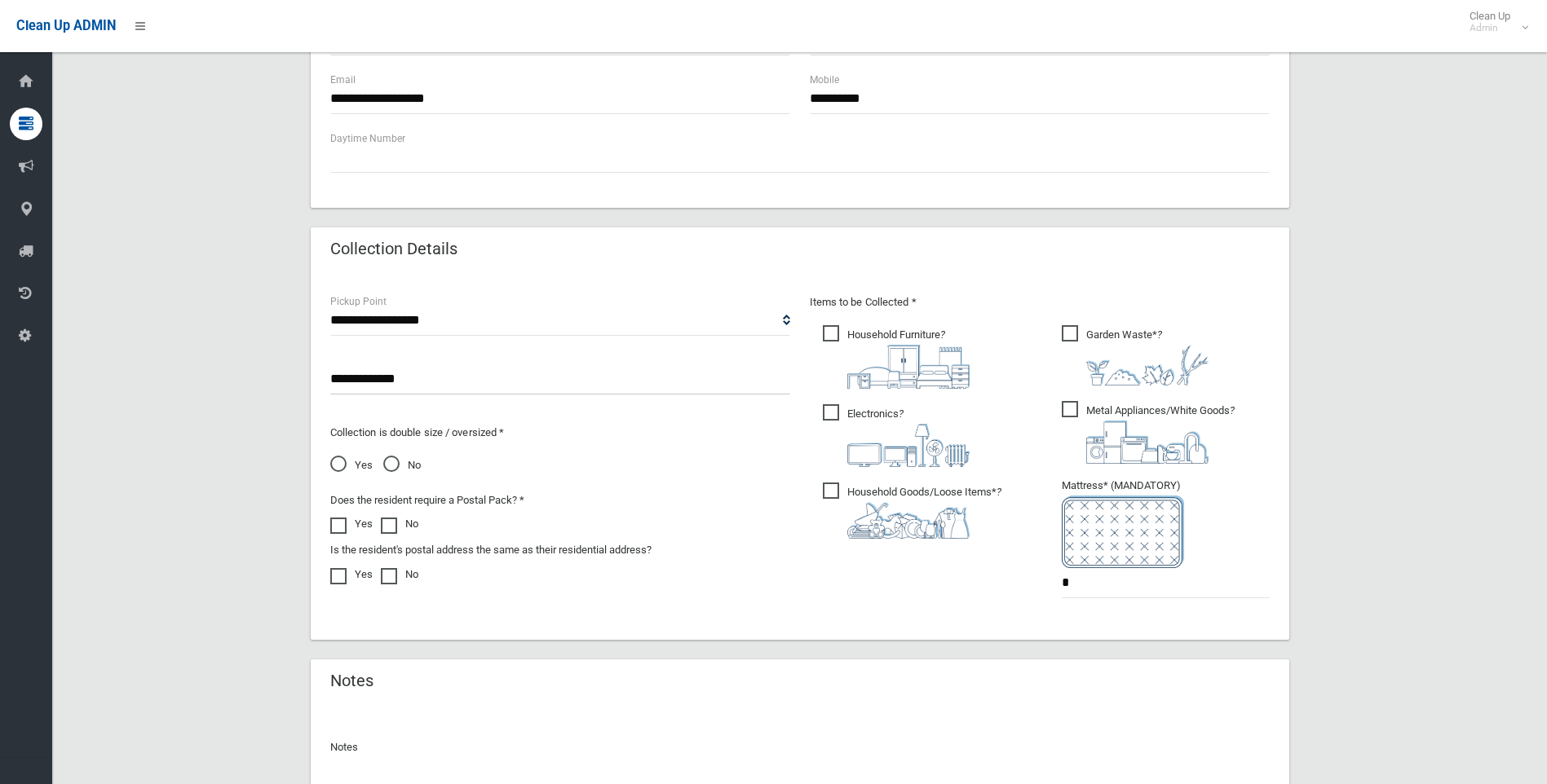
scroll to position [821, 0]
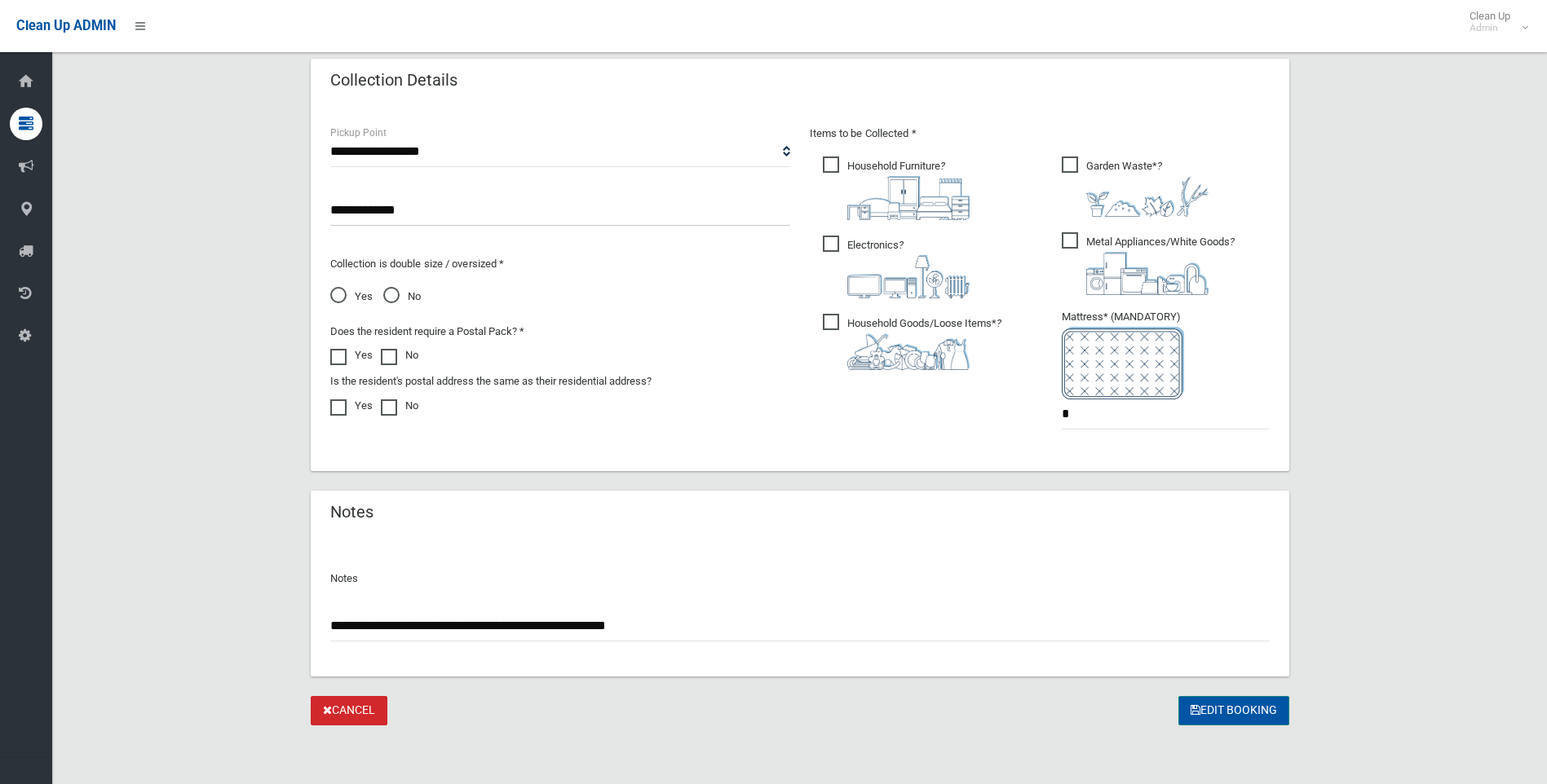
type input "**********"
click at [1247, 705] on button "Edit Booking" at bounding box center [1234, 711] width 111 height 30
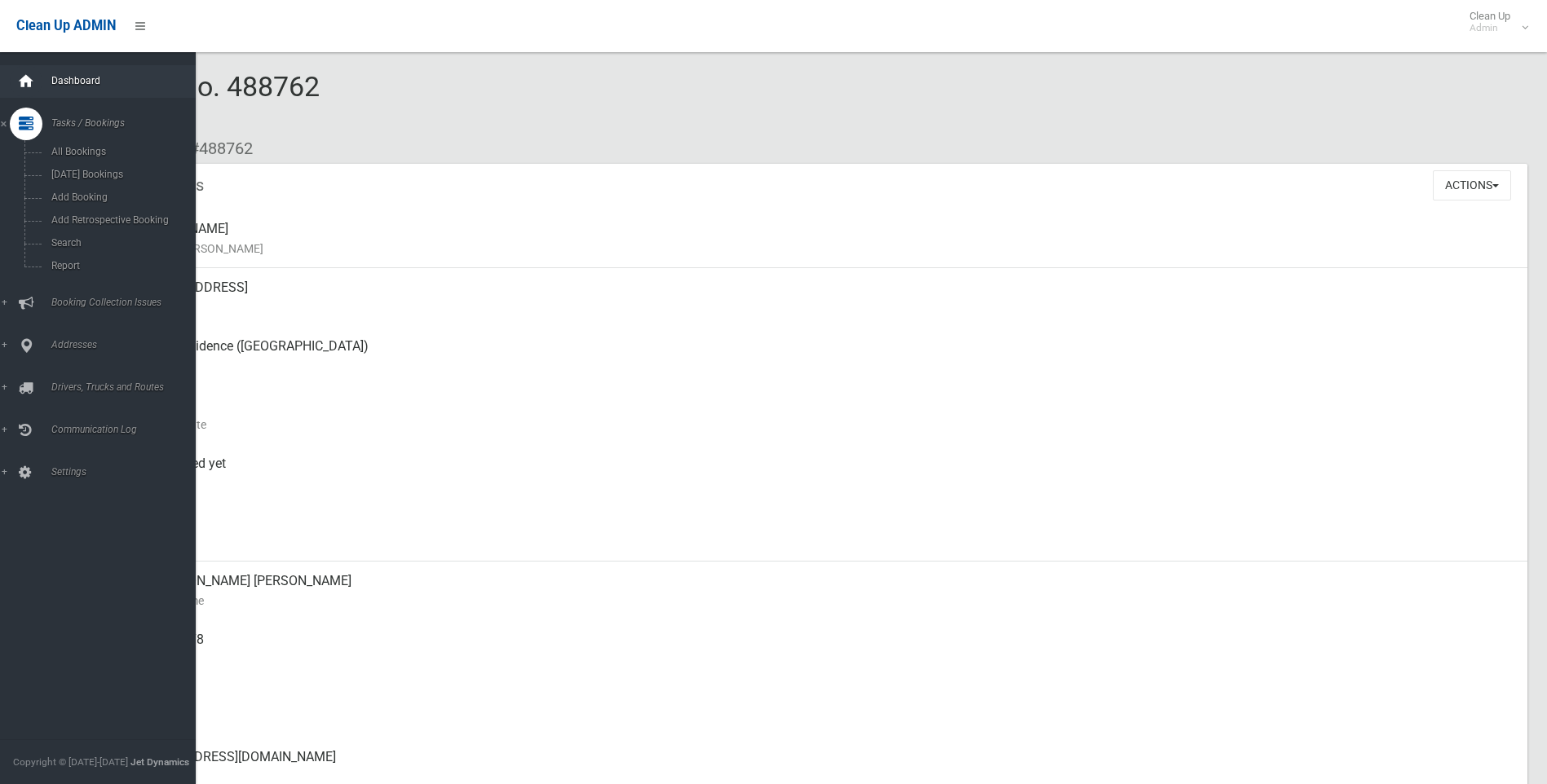
click at [33, 71] on icon at bounding box center [26, 82] width 18 height 33
